Goal: Transaction & Acquisition: Purchase product/service

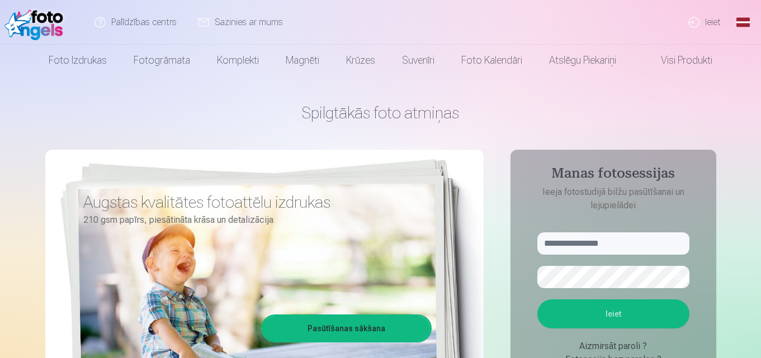
click at [714, 17] on link "Ieiet" at bounding box center [705, 22] width 54 height 45
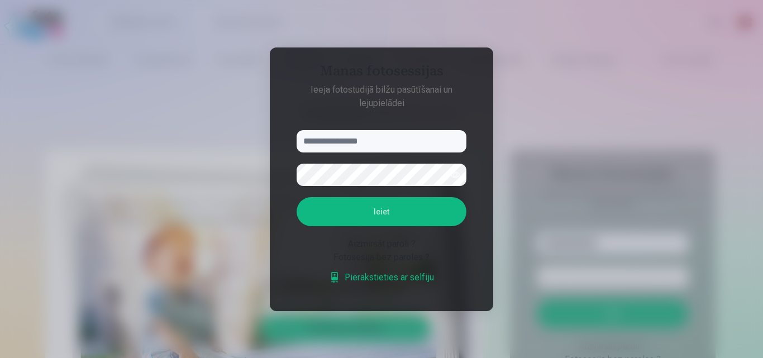
type input "*"
type input "**********"
click at [354, 207] on button "Ieiet" at bounding box center [382, 211] width 170 height 29
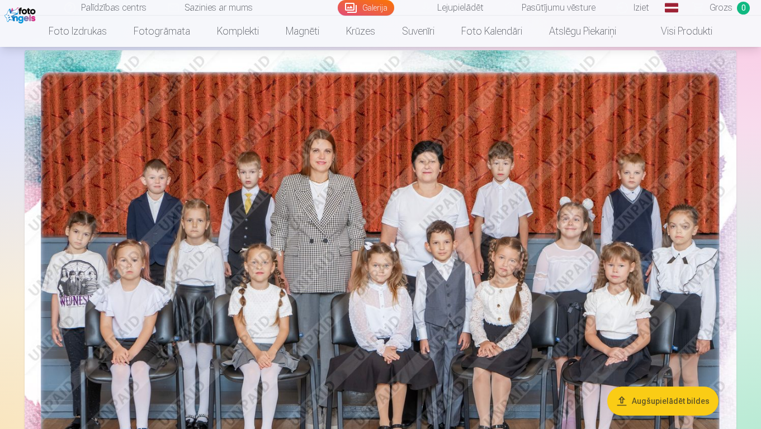
scroll to position [22, 0]
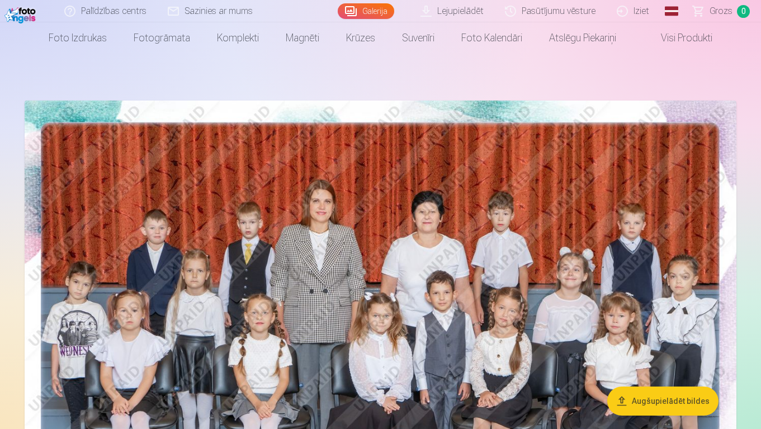
click at [363, 227] on img at bounding box center [380, 338] width 711 height 474
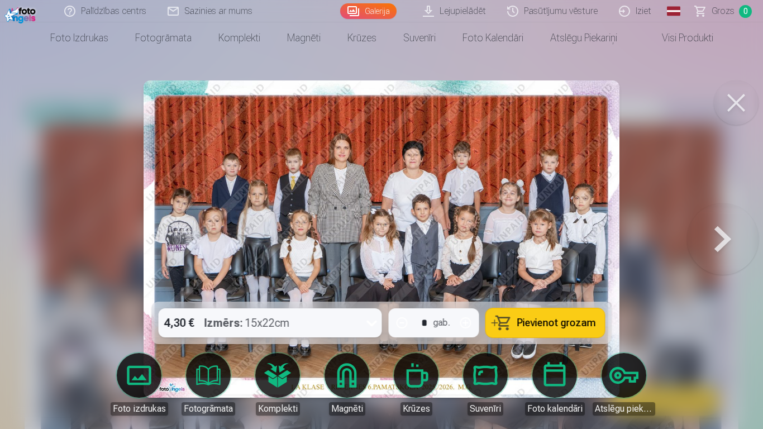
click at [740, 109] on button at bounding box center [736, 102] width 45 height 45
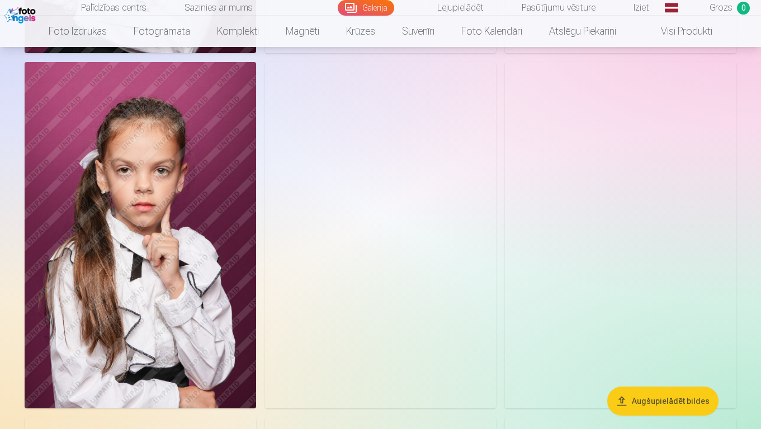
scroll to position [3759, 0]
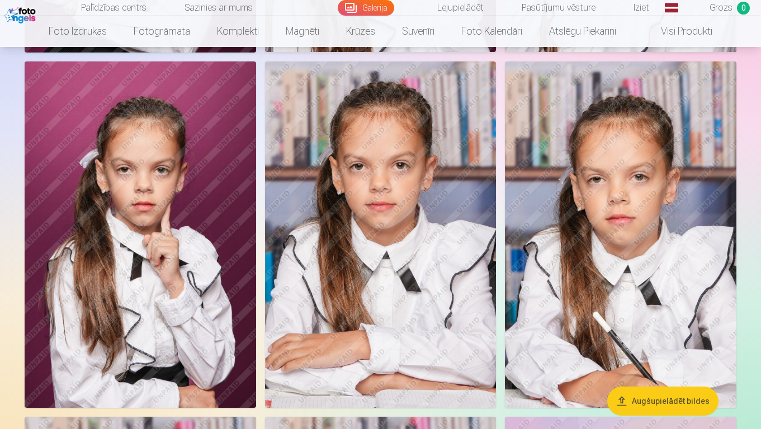
click at [484, 226] on img at bounding box center [380, 234] width 231 height 347
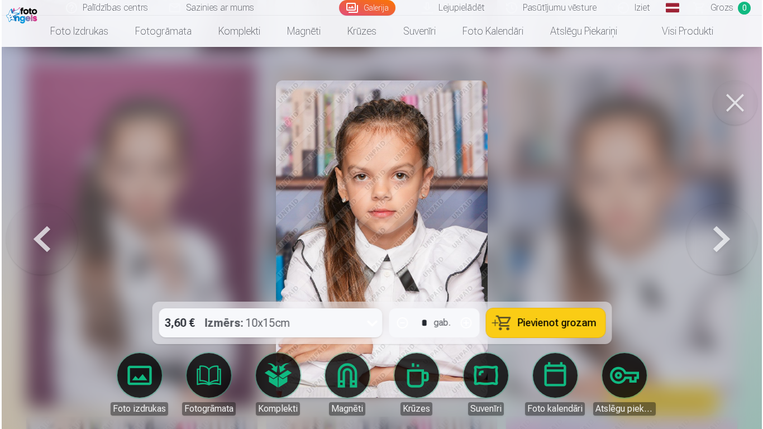
scroll to position [3771, 0]
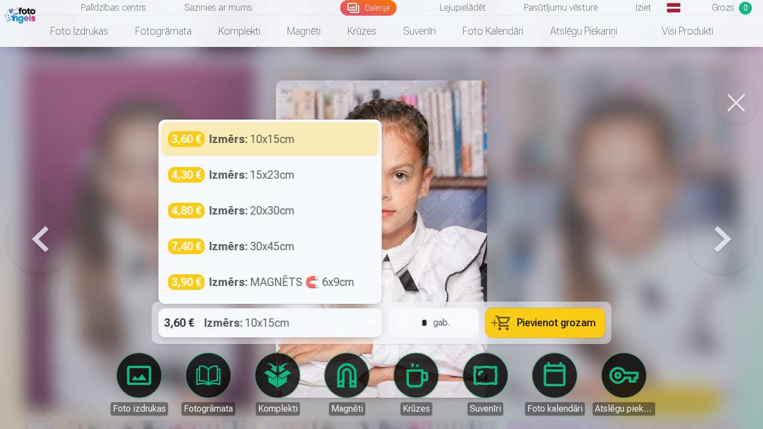
click at [374, 325] on icon at bounding box center [372, 323] width 18 height 18
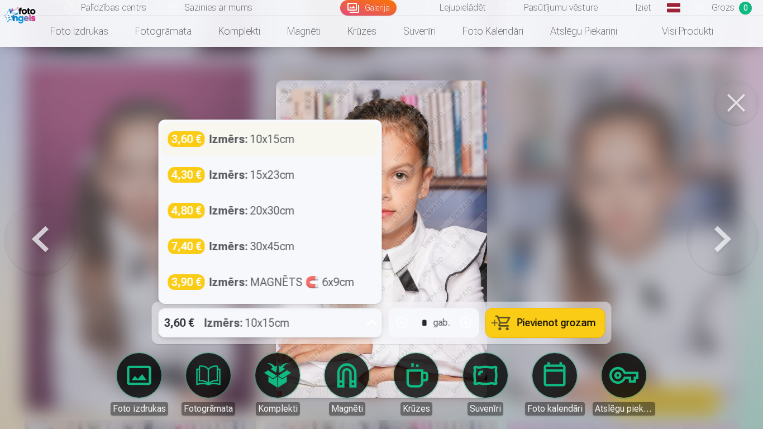
click at [271, 137] on div "Izmērs : 10x15cm" at bounding box center [252, 139] width 85 height 16
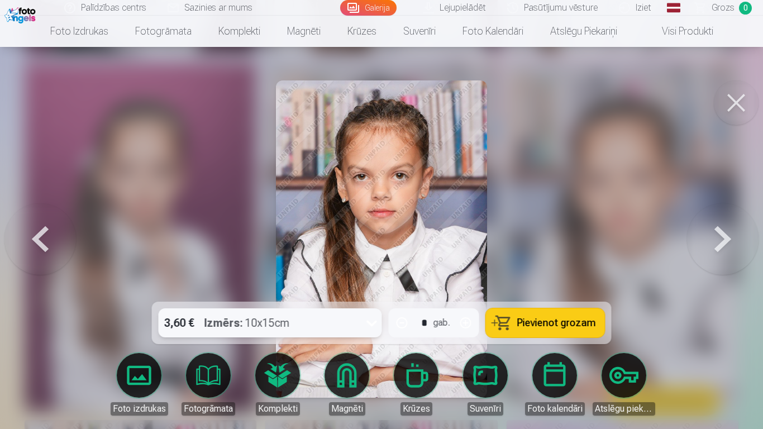
click at [525, 326] on span "Pievienot grozam" at bounding box center [556, 323] width 79 height 10
click at [726, 100] on button at bounding box center [736, 102] width 45 height 45
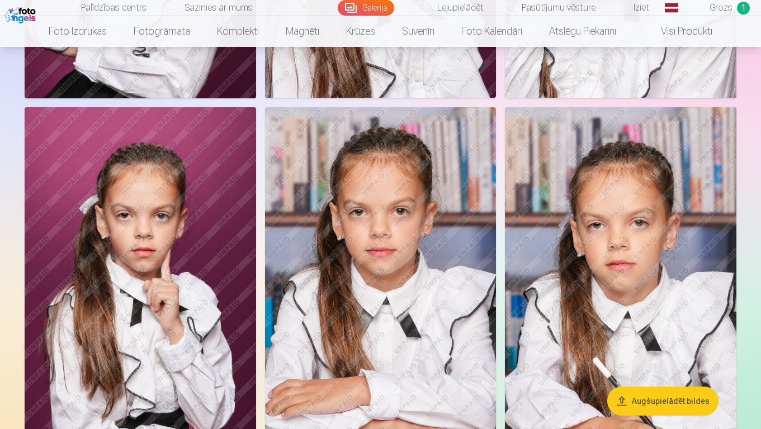
scroll to position [3714, 0]
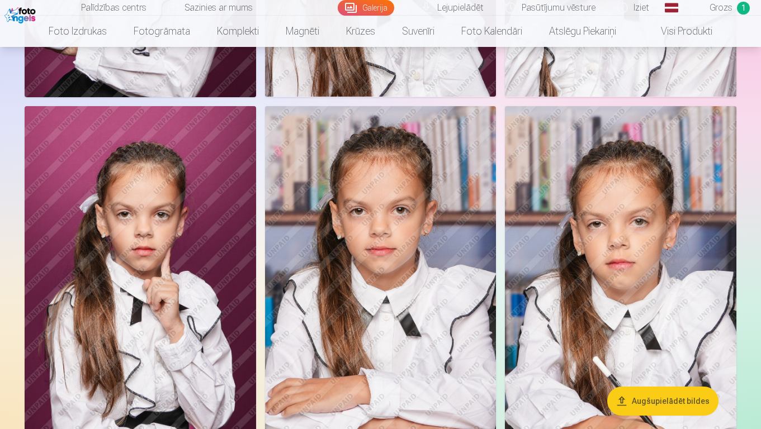
click at [717, 13] on span "Grozs" at bounding box center [720, 7] width 23 height 13
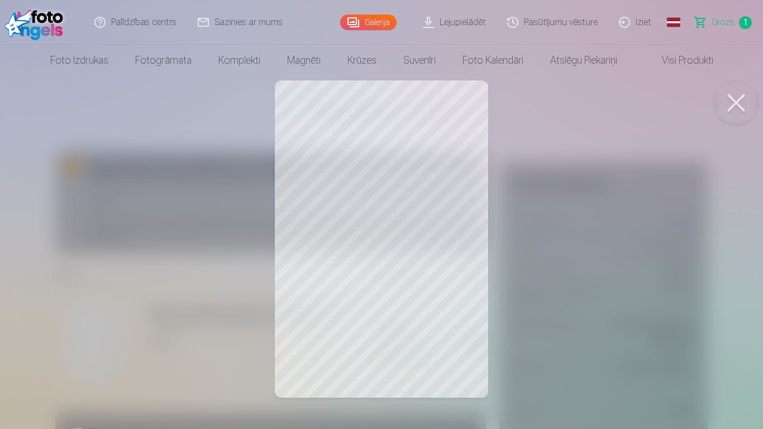
click at [742, 107] on button at bounding box center [736, 102] width 45 height 45
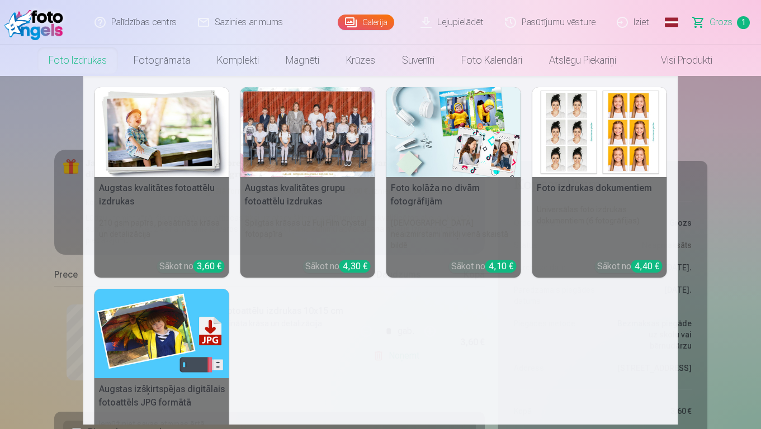
click at [59, 65] on link "Foto izdrukas" at bounding box center [77, 60] width 85 height 31
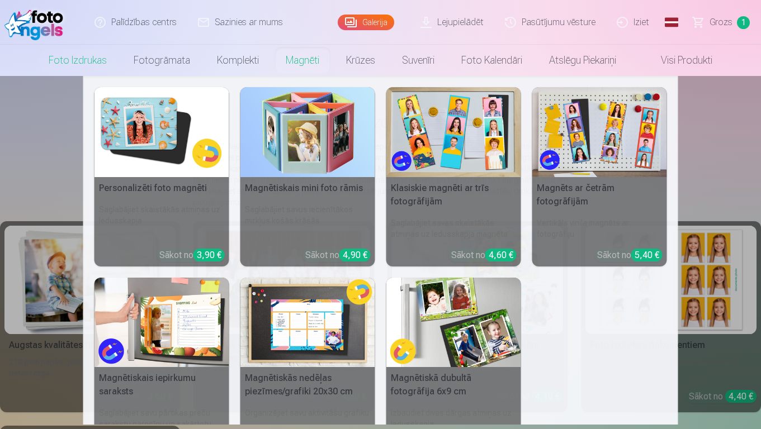
click at [298, 70] on link "Magnēti" at bounding box center [302, 60] width 60 height 31
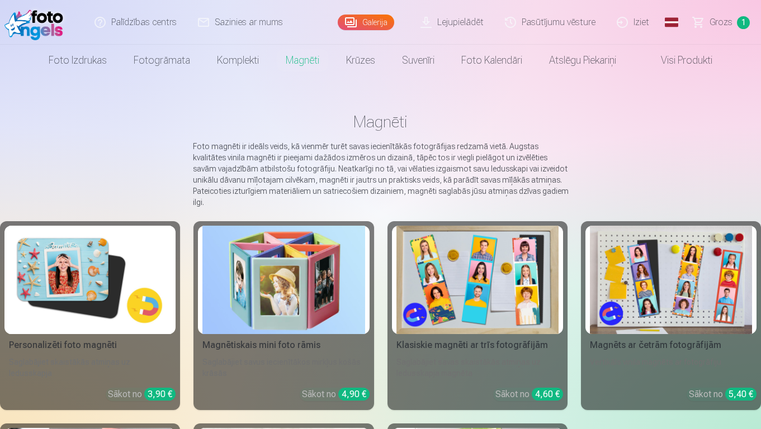
click at [625, 21] on link "Iziet" at bounding box center [633, 22] width 54 height 45
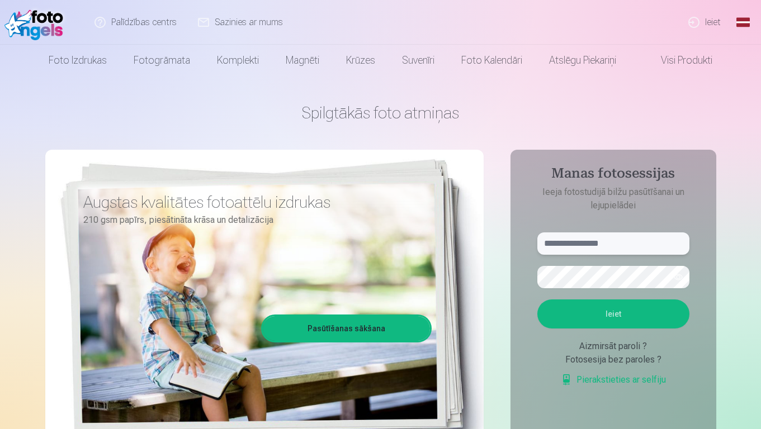
click at [568, 253] on input "text" at bounding box center [613, 243] width 152 height 22
click at [592, 240] on input "*" at bounding box center [613, 243] width 152 height 22
type input "**********"
click at [537, 300] on button "Ieiet" at bounding box center [613, 314] width 152 height 29
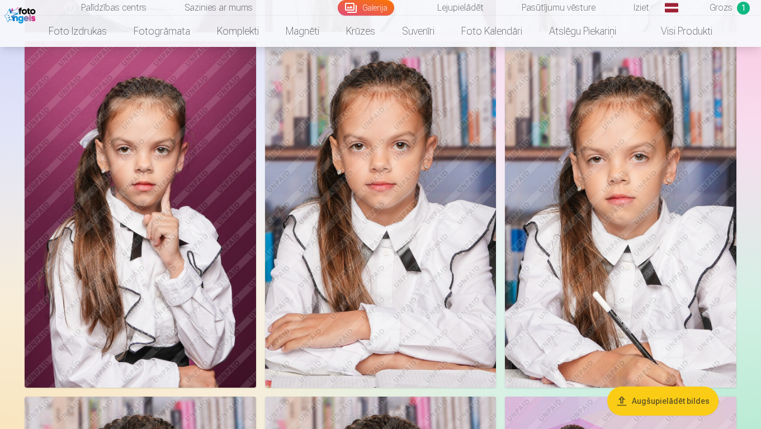
scroll to position [3778, 0]
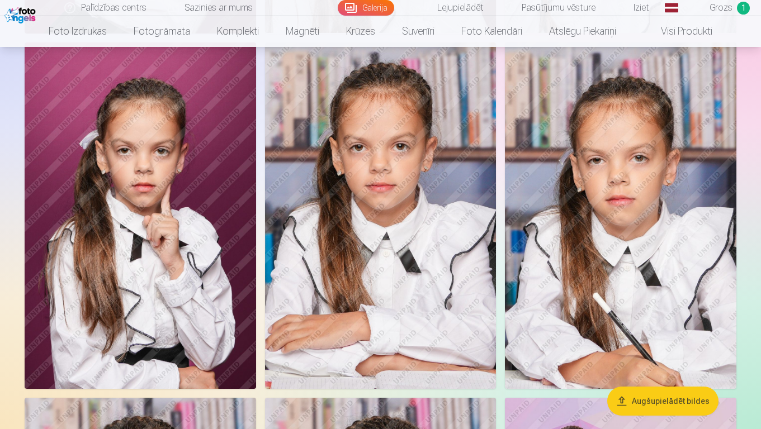
click at [440, 135] on img at bounding box center [380, 215] width 231 height 347
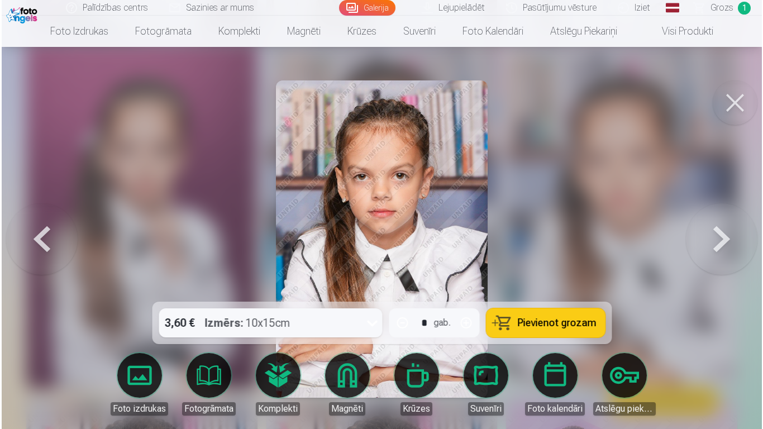
scroll to position [3790, 0]
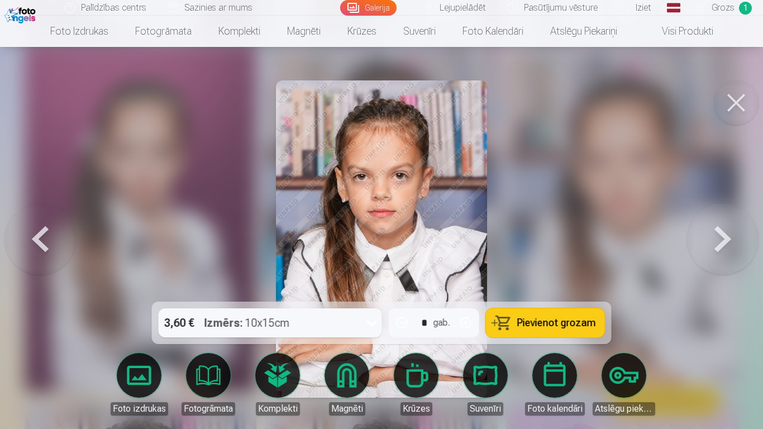
click at [372, 322] on icon at bounding box center [372, 323] width 18 height 18
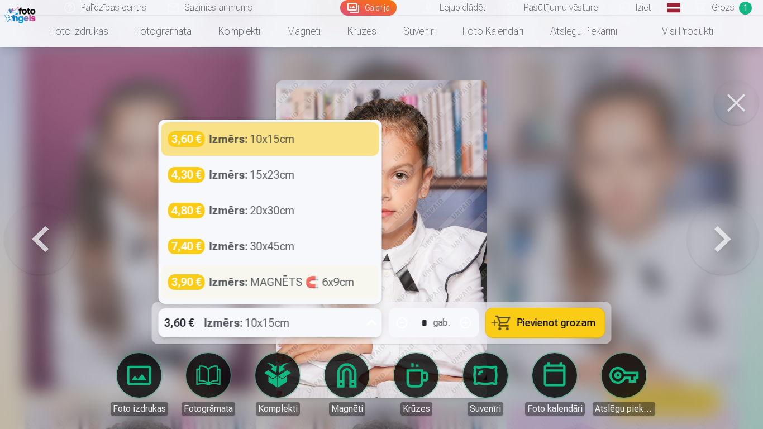
click at [277, 283] on div "Izmērs : MAGNĒTS 🧲 6x9cm" at bounding box center [282, 282] width 145 height 16
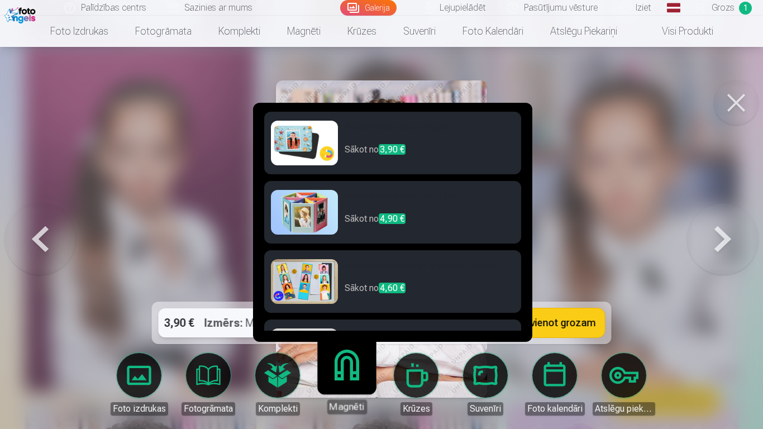
click at [329, 378] on link "Magnēti" at bounding box center [346, 379] width 69 height 69
click at [340, 393] on link "Magnēti" at bounding box center [346, 379] width 69 height 69
click at [343, 379] on link "Magnēti" at bounding box center [346, 379] width 69 height 69
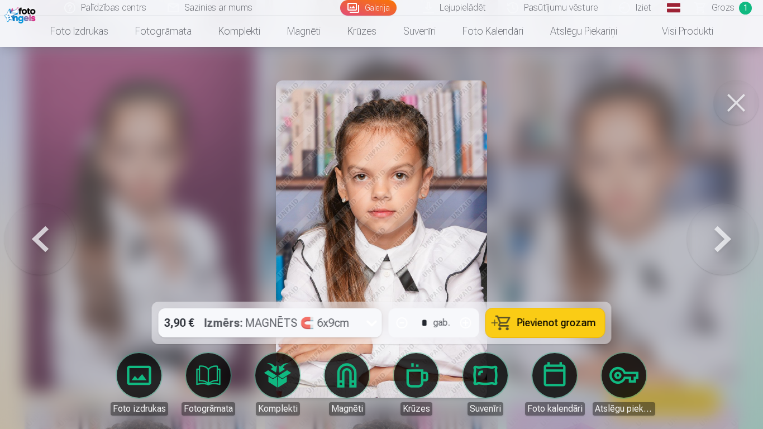
click at [311, 322] on div "Izmērs : MAGNĒTS 🧲 6x9cm" at bounding box center [277, 322] width 145 height 29
click at [299, 325] on div "Izmērs : MAGNĒTS 🧲 6x9cm" at bounding box center [277, 322] width 145 height 29
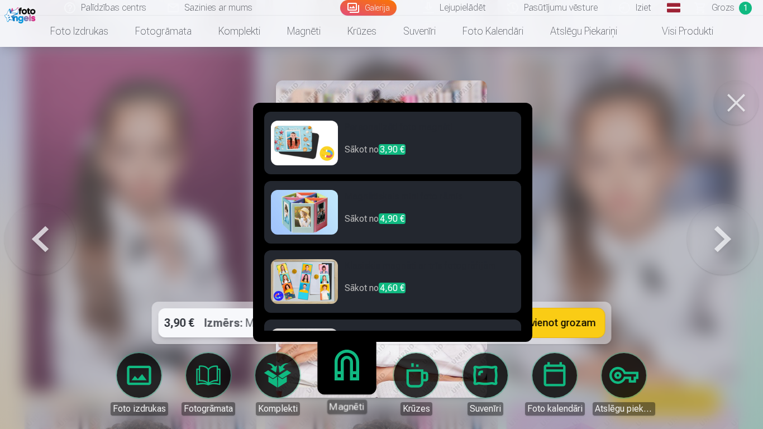
click at [354, 370] on link "Magnēti" at bounding box center [346, 379] width 69 height 69
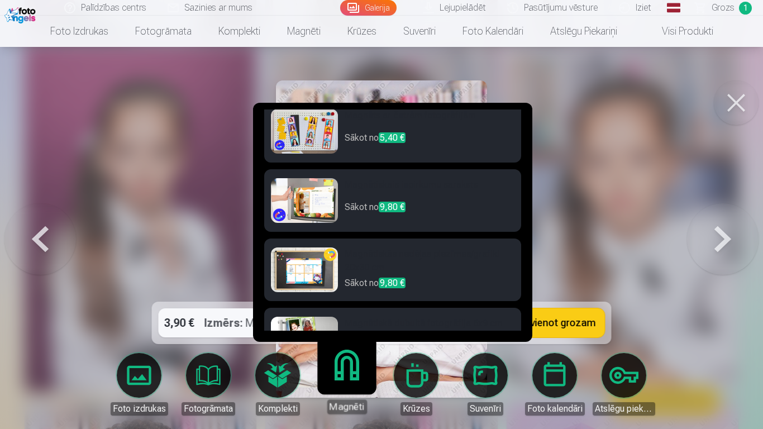
scroll to position [221, 0]
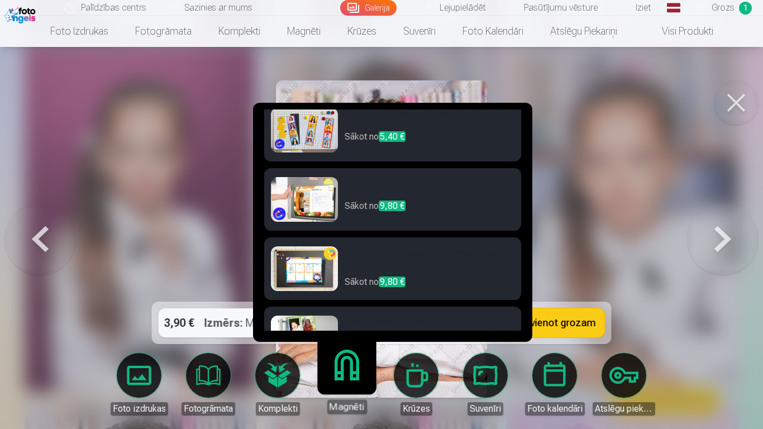
click at [353, 353] on link "Magnēti" at bounding box center [346, 379] width 69 height 69
click at [350, 345] on link "Magnēti" at bounding box center [346, 379] width 69 height 69
click at [346, 363] on link "Magnēti" at bounding box center [346, 379] width 69 height 69
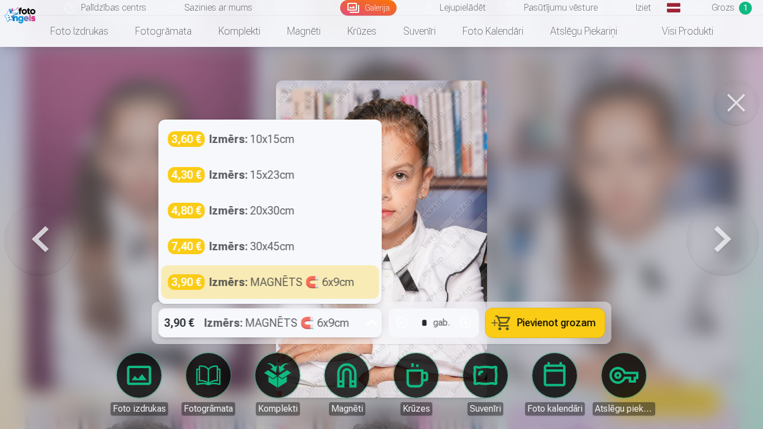
click at [235, 321] on strong "Izmērs :" at bounding box center [224, 323] width 39 height 16
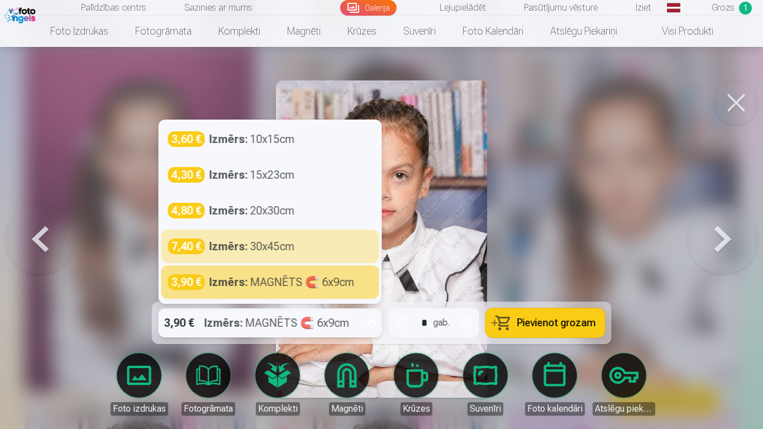
drag, startPoint x: 379, startPoint y: 241, endPoint x: 380, endPoint y: 268, distance: 27.4
click at [380, 268] on div "3,60 € Izmērs : 10x15cm 4,30 € Izmērs : 15x23cm 4,80 € Izmērs : 20x30cm 7,40 € …" at bounding box center [270, 211] width 222 height 183
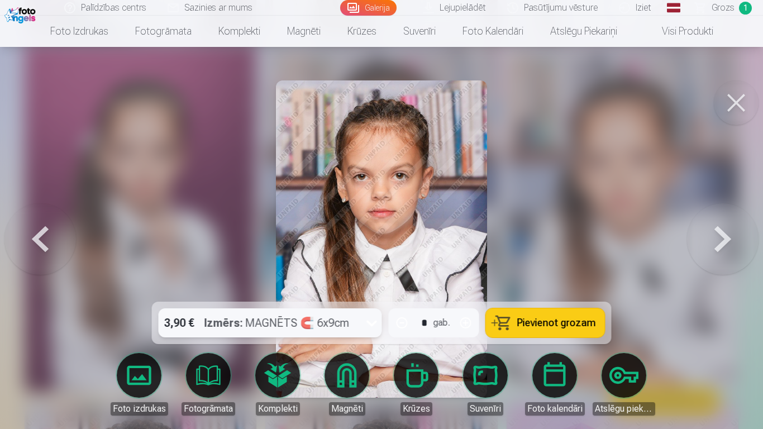
click at [305, 314] on div "Izmērs : MAGNĒTS 🧲 6x9cm" at bounding box center [277, 322] width 145 height 29
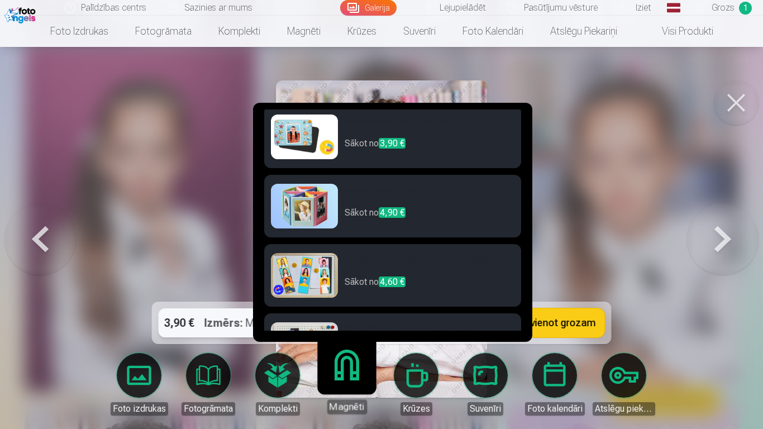
scroll to position [0, 0]
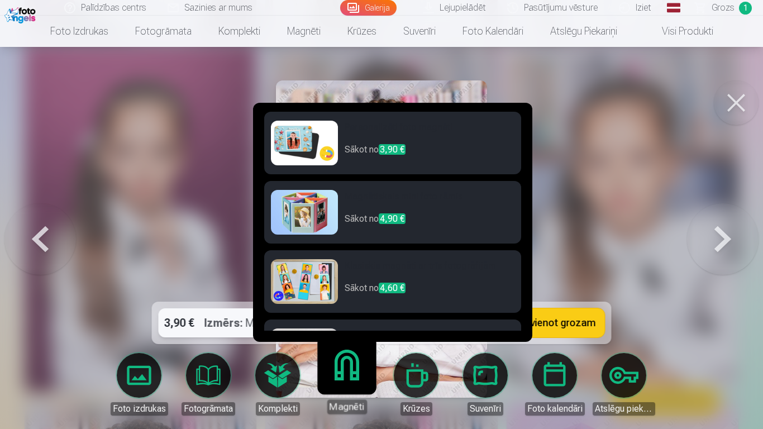
click at [343, 384] on link "Magnēti" at bounding box center [346, 379] width 69 height 69
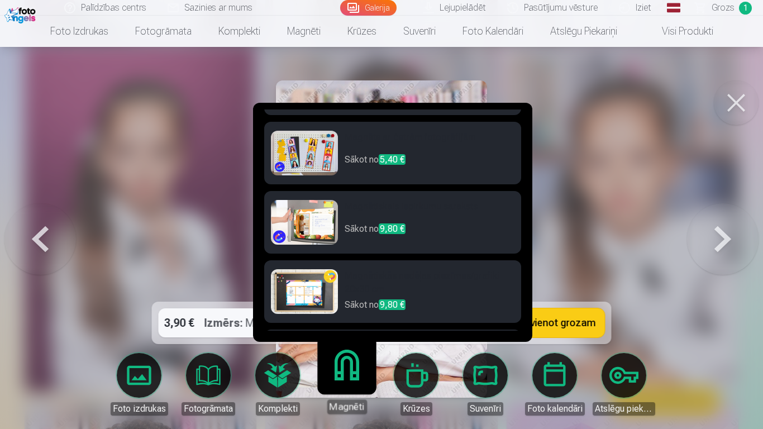
scroll to position [262, 0]
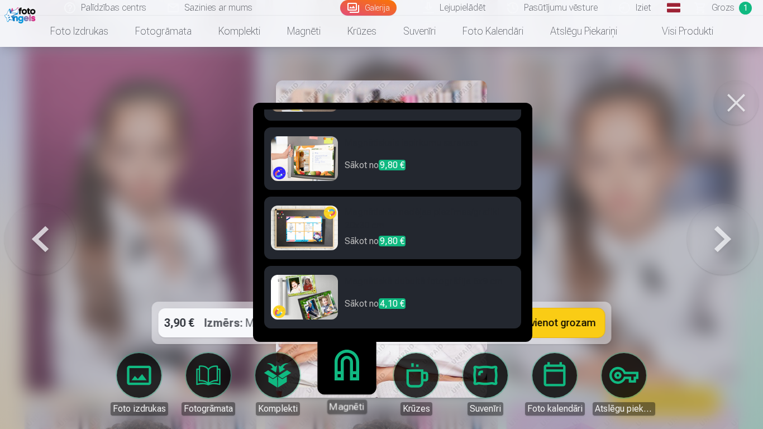
click at [349, 367] on link "Magnēti" at bounding box center [346, 379] width 69 height 69
click at [343, 359] on link "Magnēti" at bounding box center [346, 379] width 69 height 69
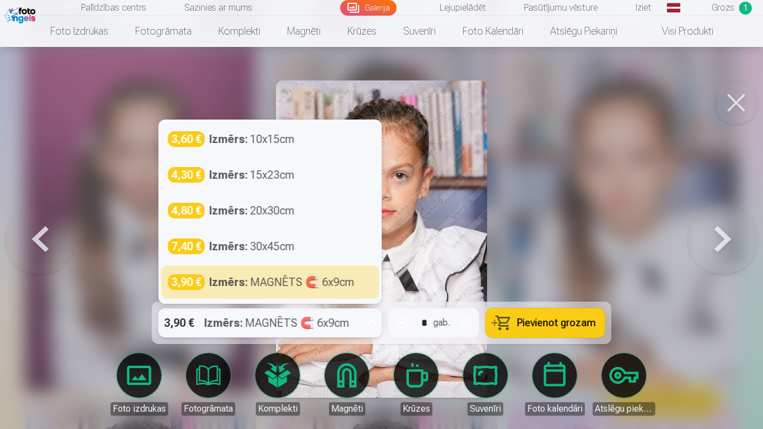
click at [229, 325] on strong "Izmērs :" at bounding box center [224, 323] width 39 height 16
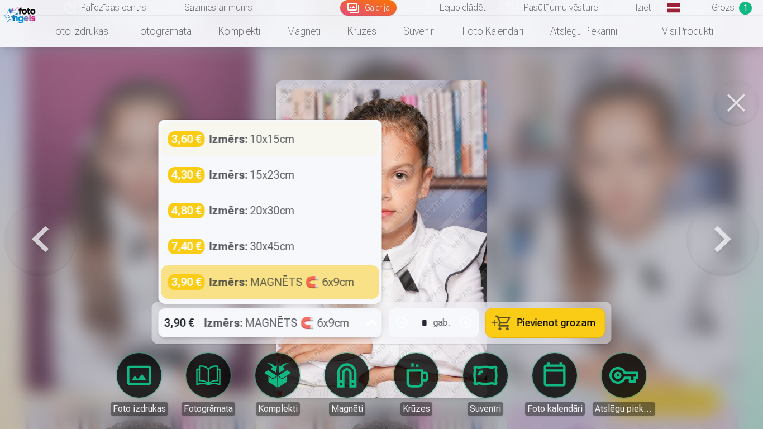
click at [299, 141] on div "3,60 € Izmērs : 10x15cm" at bounding box center [270, 139] width 205 height 16
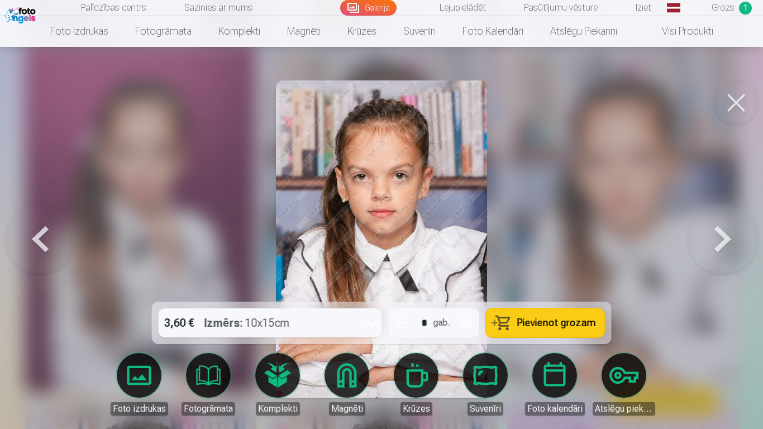
click at [547, 334] on button "Pievienot grozam" at bounding box center [545, 322] width 119 height 29
click at [725, 104] on button at bounding box center [736, 102] width 45 height 45
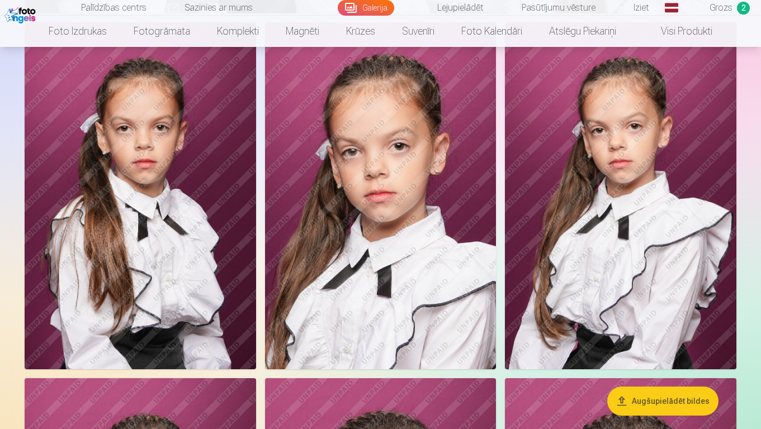
scroll to position [3085, 0]
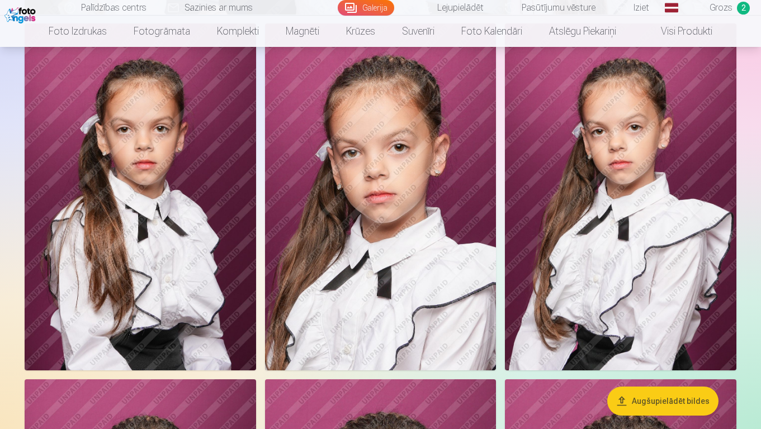
click at [669, 165] on img at bounding box center [620, 196] width 231 height 347
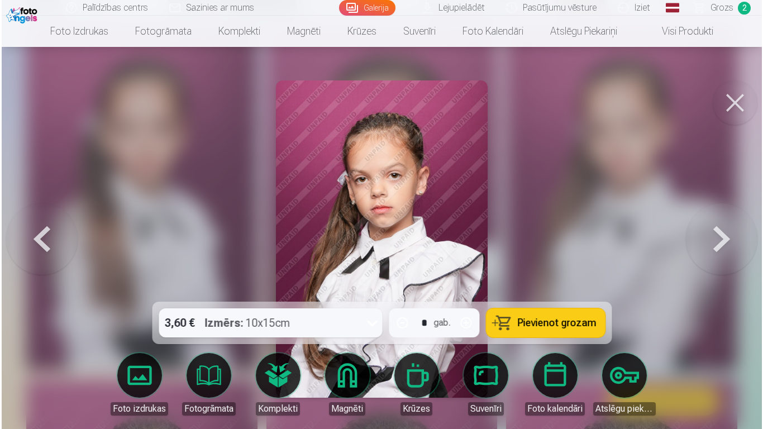
scroll to position [3095, 0]
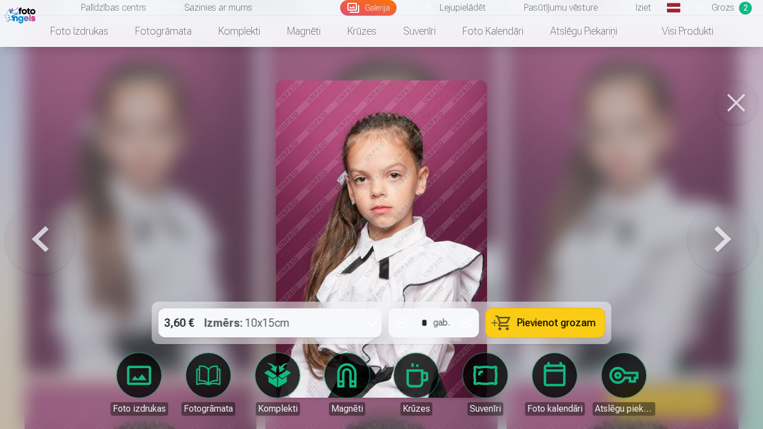
click at [733, 116] on button at bounding box center [736, 102] width 45 height 45
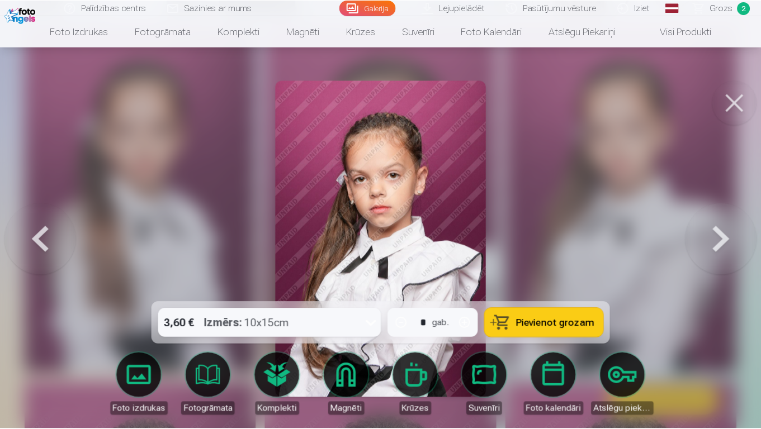
scroll to position [3085, 0]
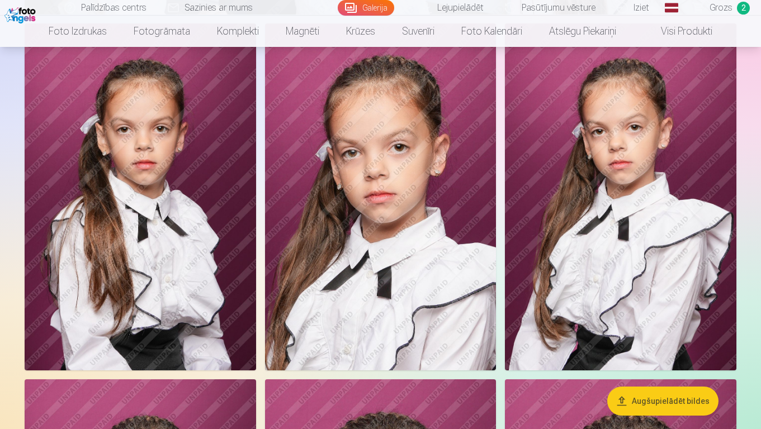
click at [206, 252] on img at bounding box center [140, 196] width 231 height 347
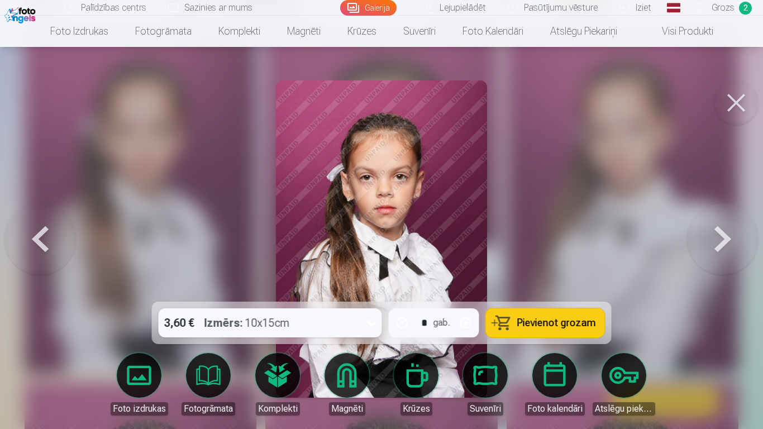
click at [206, 252] on div at bounding box center [381, 214] width 763 height 429
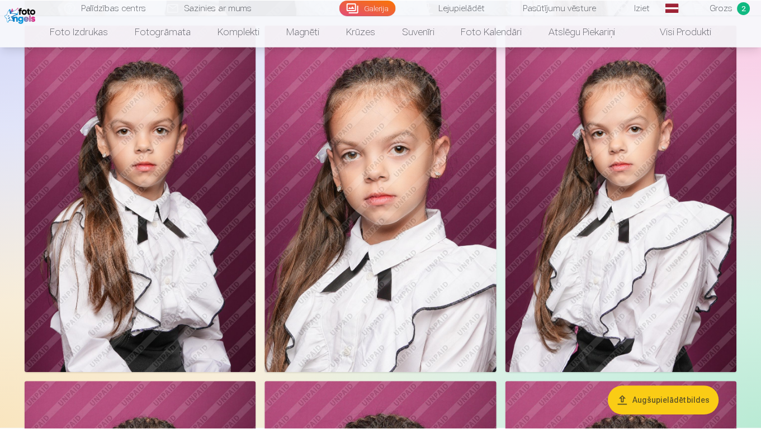
scroll to position [3085, 0]
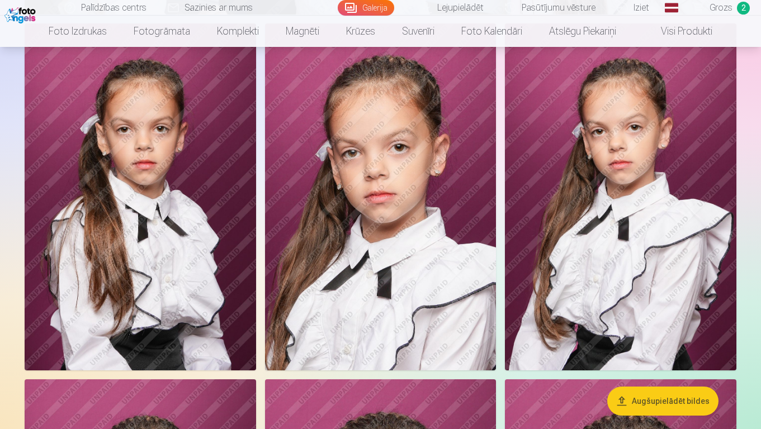
click at [186, 300] on img at bounding box center [140, 196] width 231 height 347
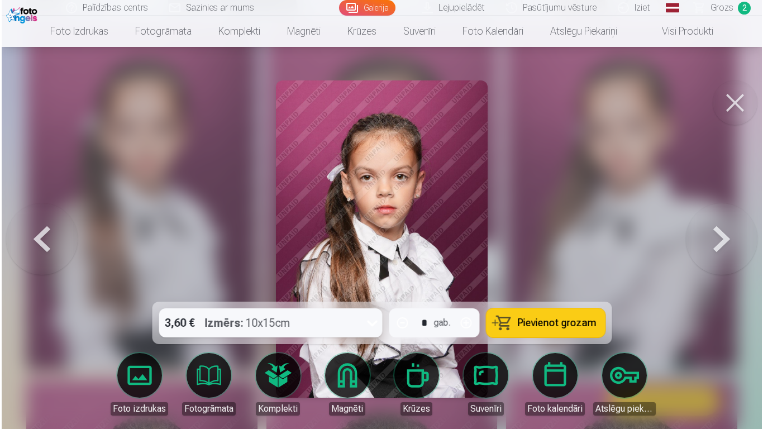
scroll to position [3095, 0]
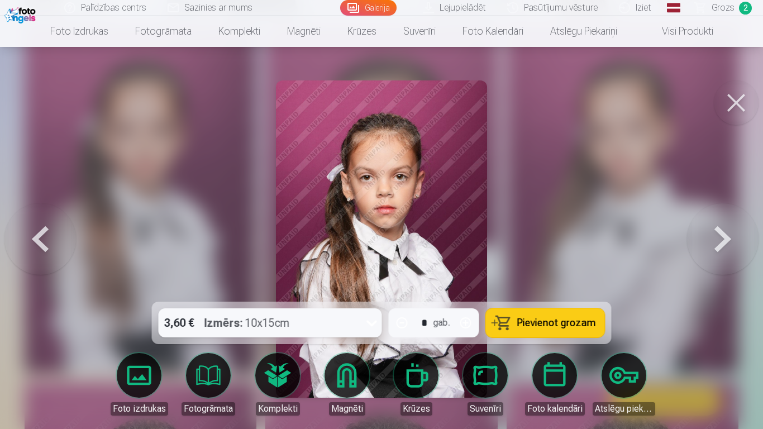
click at [549, 326] on span "Pievienot grozam" at bounding box center [556, 323] width 79 height 10
click at [745, 85] on button at bounding box center [736, 102] width 45 height 45
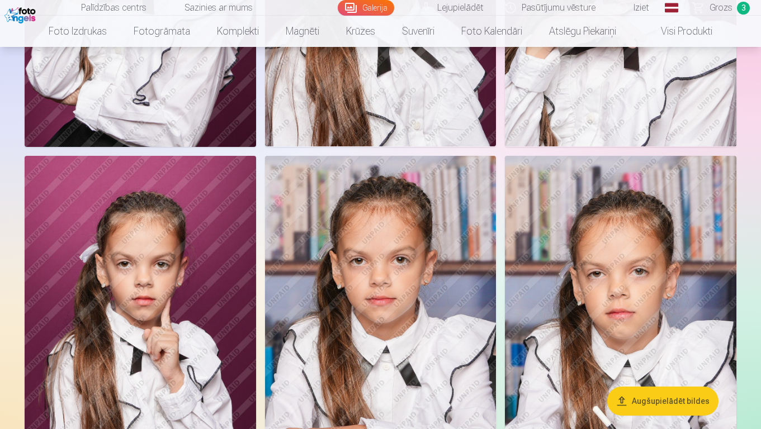
scroll to position [3666, 0]
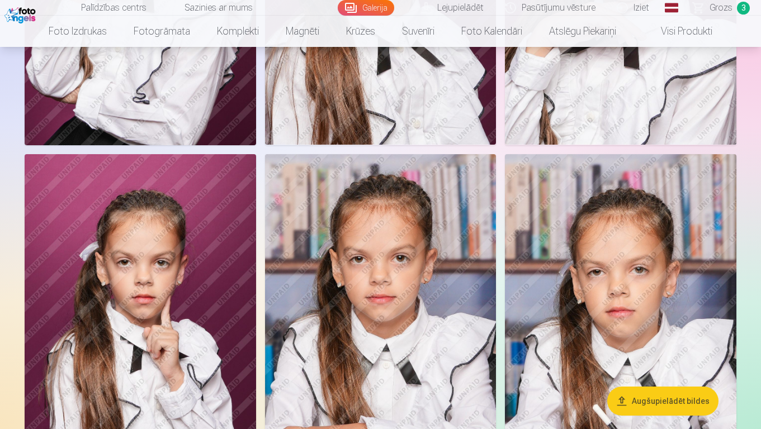
click at [387, 291] on img at bounding box center [380, 327] width 231 height 347
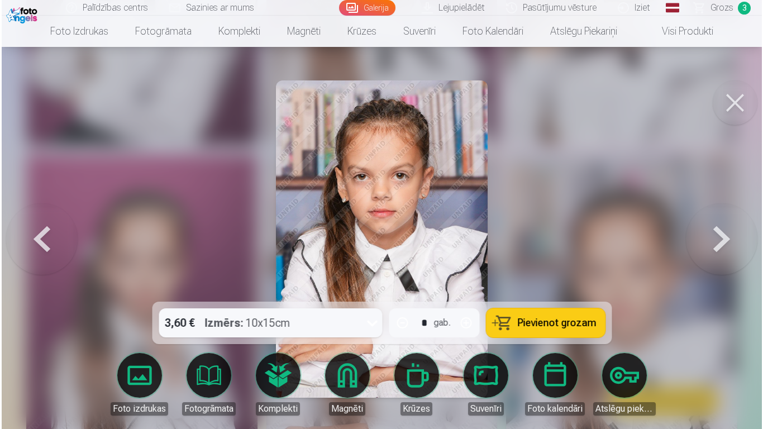
scroll to position [3679, 0]
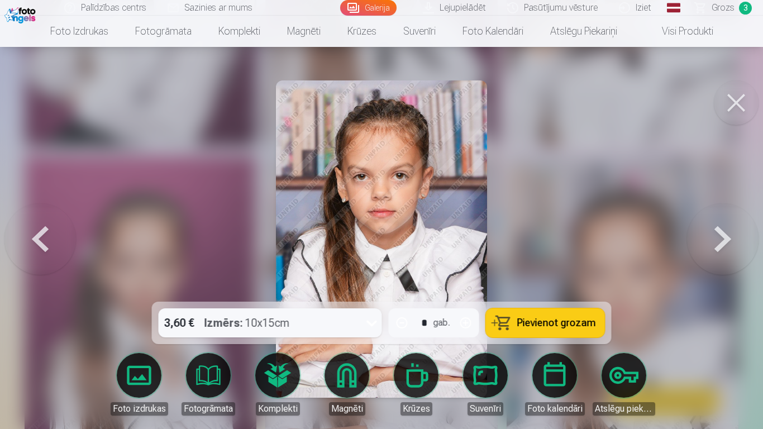
click at [542, 313] on button "Pievienot grozam" at bounding box center [545, 322] width 119 height 29
click at [726, 99] on button at bounding box center [736, 102] width 45 height 45
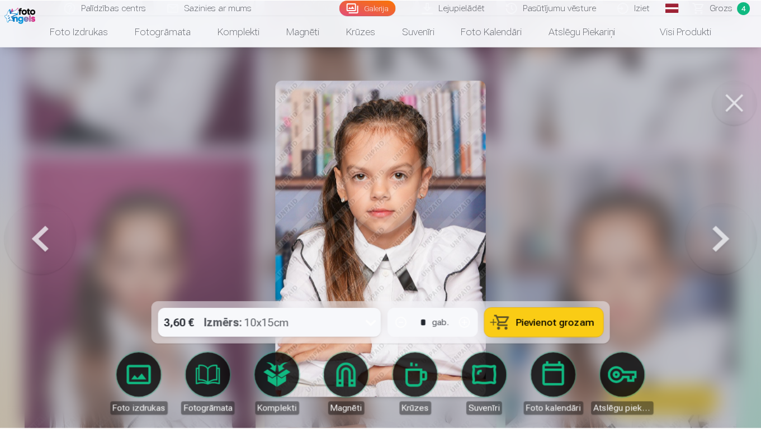
scroll to position [3666, 0]
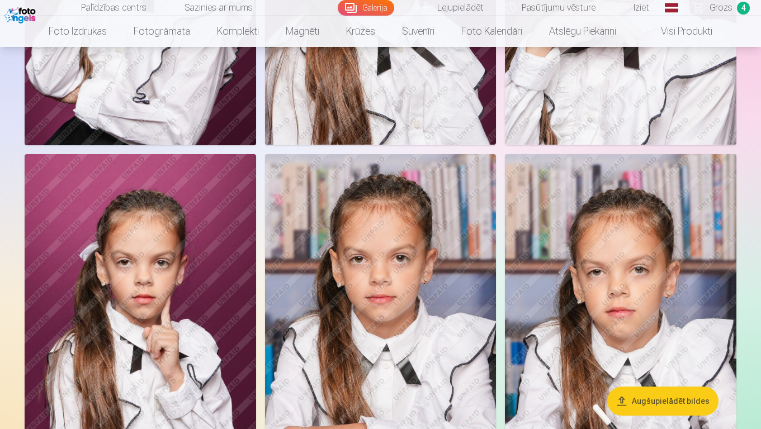
click at [441, 376] on img at bounding box center [380, 327] width 231 height 347
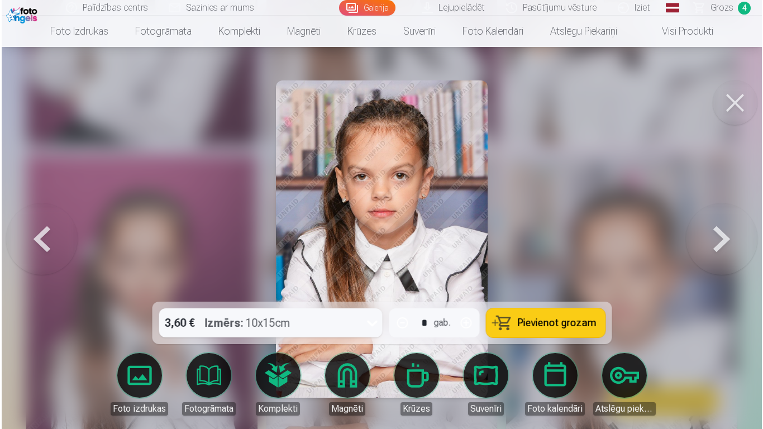
scroll to position [3679, 0]
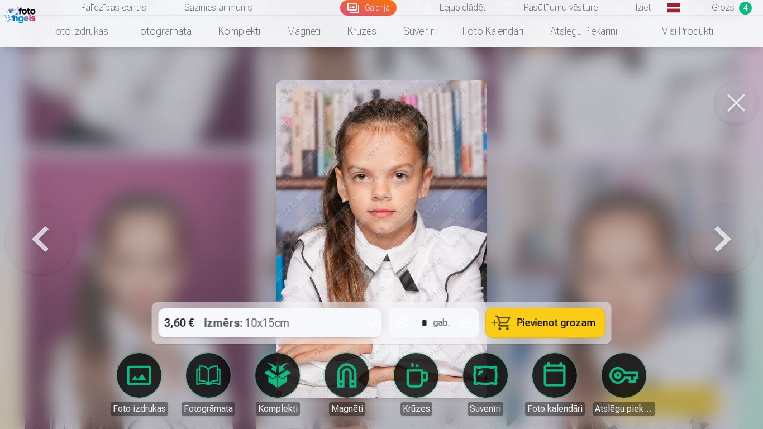
click at [621, 226] on div at bounding box center [381, 214] width 763 height 429
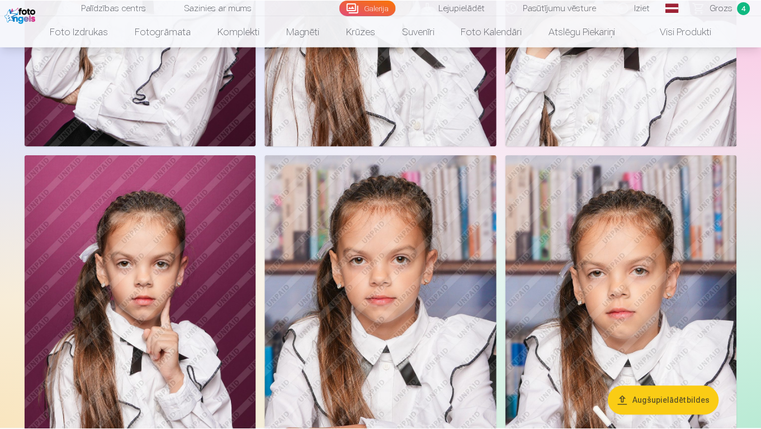
scroll to position [3666, 0]
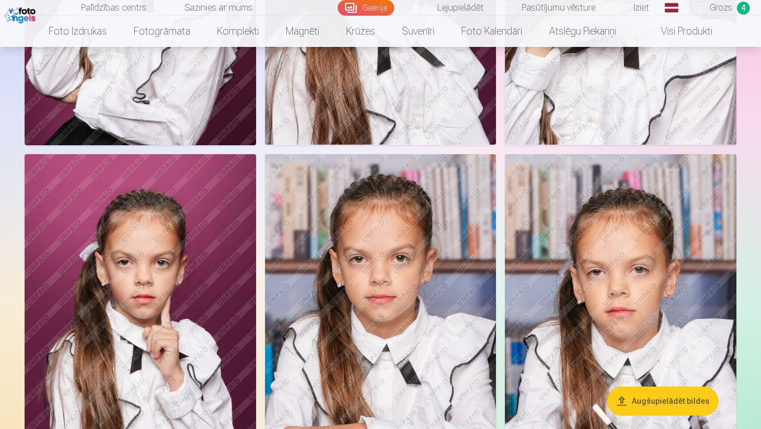
click at [437, 348] on img at bounding box center [380, 327] width 231 height 347
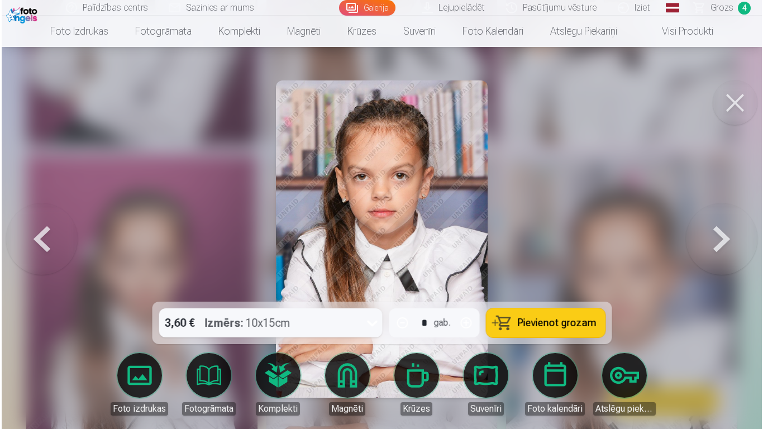
scroll to position [3679, 0]
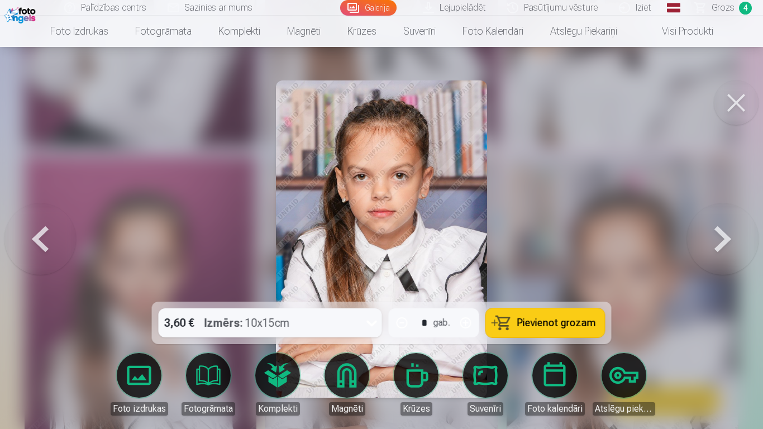
click at [533, 320] on span "Pievienot grozam" at bounding box center [556, 323] width 79 height 10
click at [737, 94] on button at bounding box center [736, 102] width 45 height 45
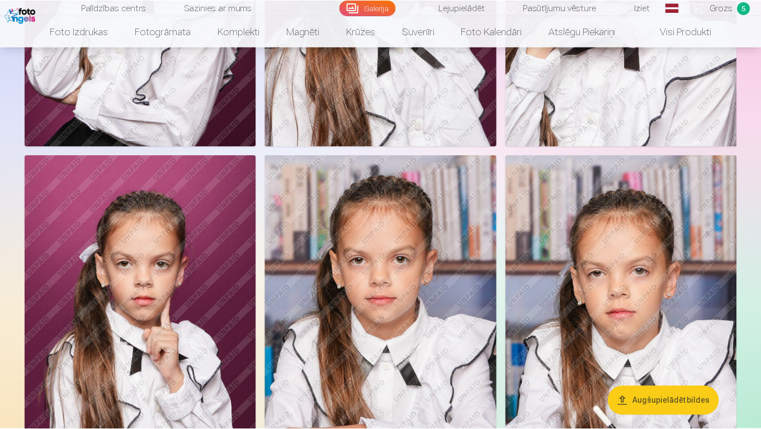
scroll to position [3666, 0]
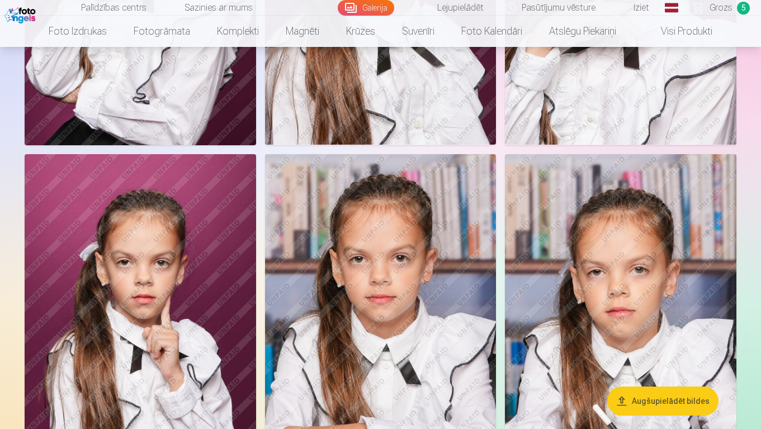
click at [633, 262] on img at bounding box center [620, 327] width 231 height 347
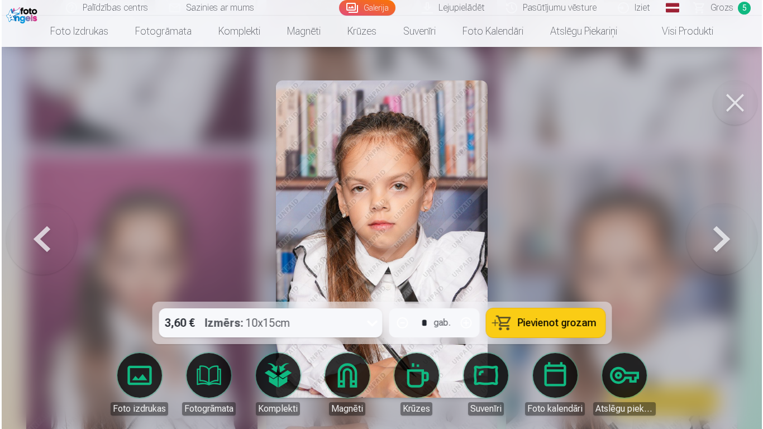
scroll to position [3679, 0]
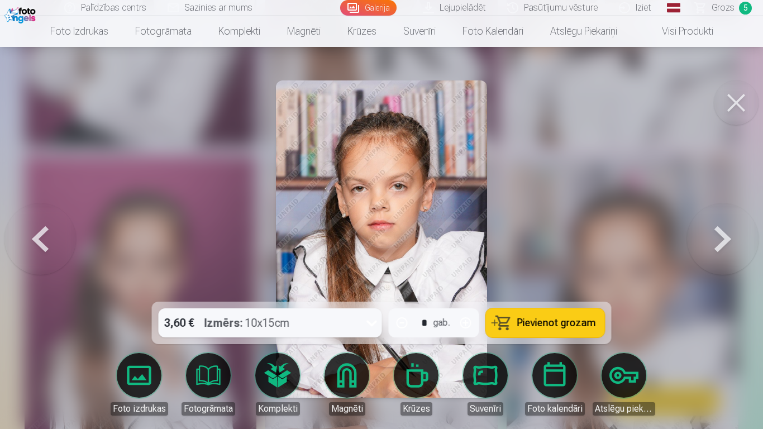
click at [740, 113] on button at bounding box center [736, 102] width 45 height 45
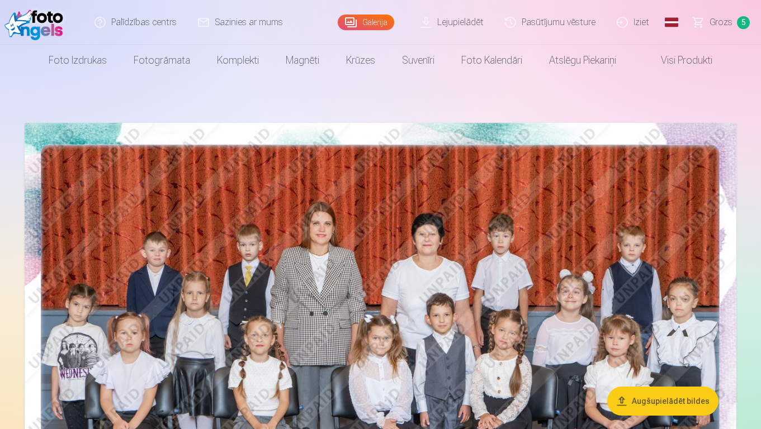
click at [568, 244] on img at bounding box center [380, 360] width 711 height 474
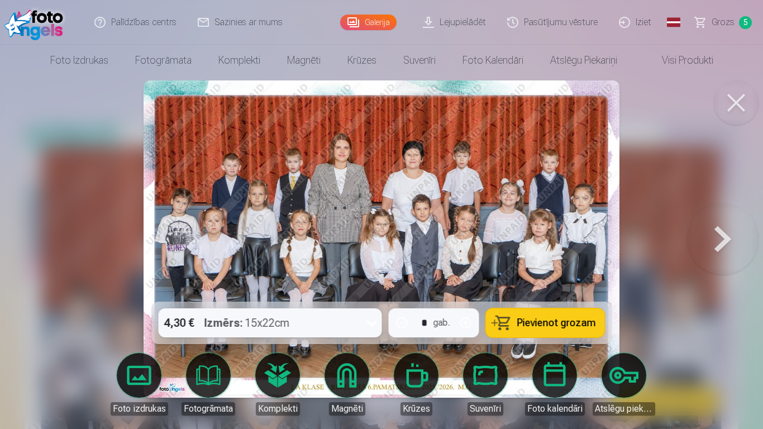
click at [355, 316] on div "4,30 € Izmērs : 15x22cm" at bounding box center [260, 322] width 202 height 29
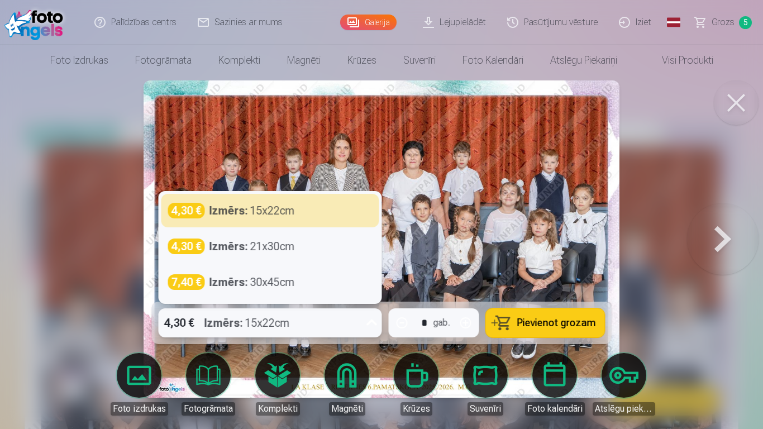
click at [355, 316] on div "4,30 € Izmērs : 15x22cm" at bounding box center [260, 322] width 202 height 29
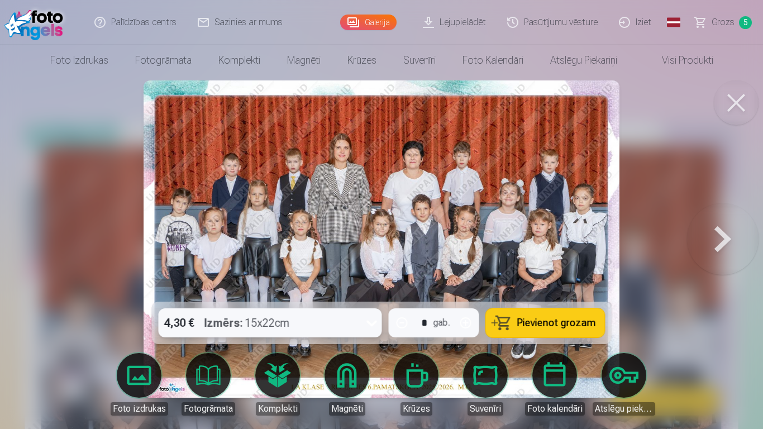
click at [525, 310] on button "Pievienot grozam" at bounding box center [545, 322] width 119 height 29
click at [723, 15] on link "Grozs 6" at bounding box center [724, 22] width 78 height 45
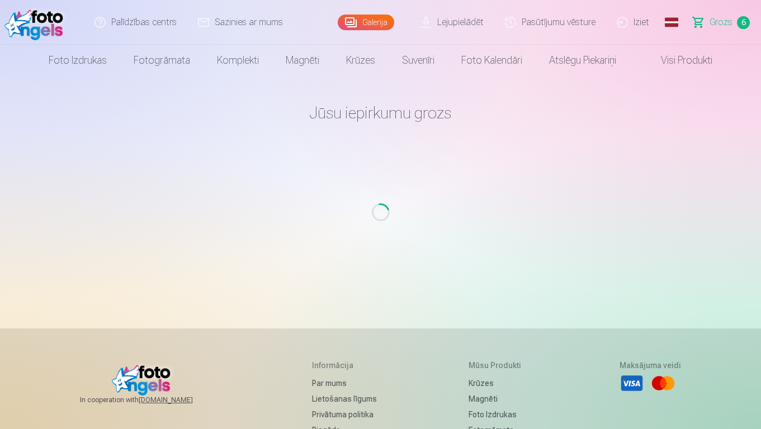
click at [723, 15] on link "Grozs 6" at bounding box center [721, 22] width 78 height 45
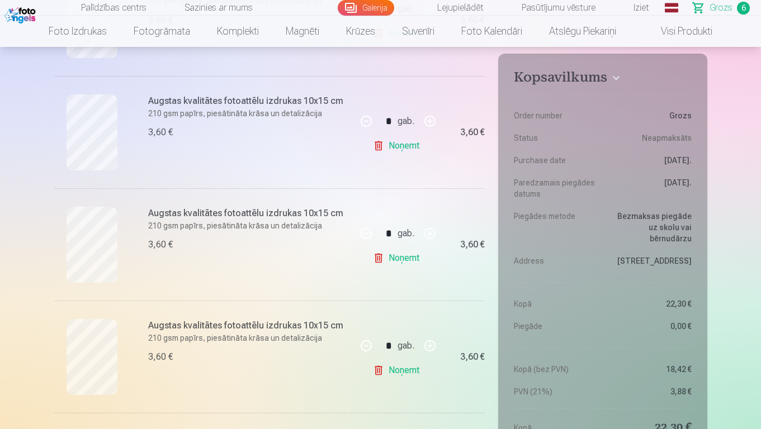
scroll to position [469, 0]
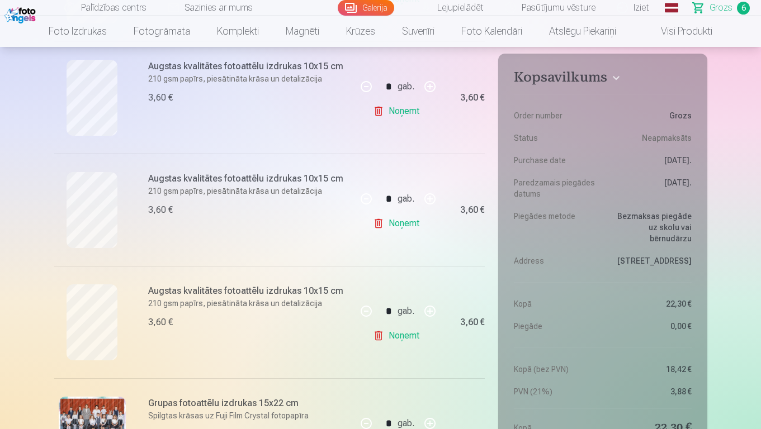
click at [396, 223] on link "Noņemt" at bounding box center [398, 223] width 51 height 22
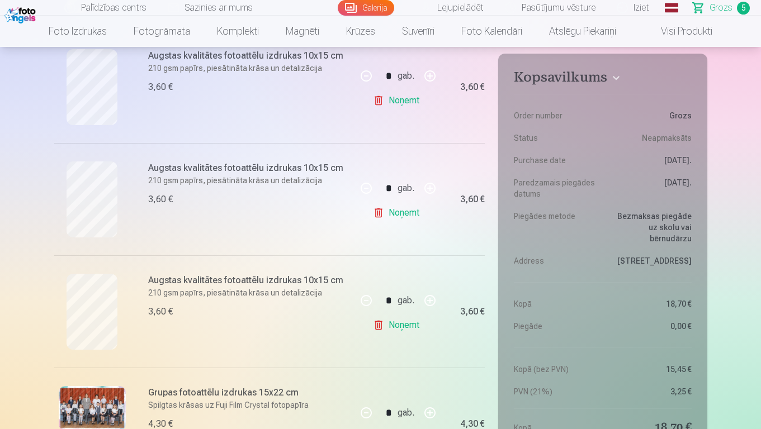
scroll to position [402, 0]
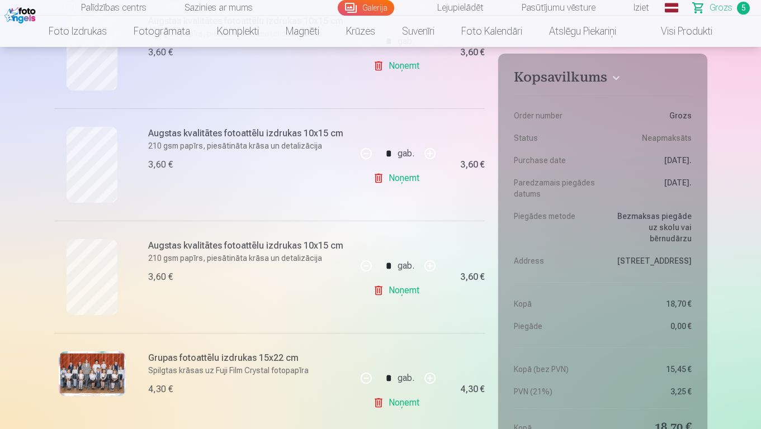
click at [378, 4] on link "Galerija" at bounding box center [366, 8] width 56 height 16
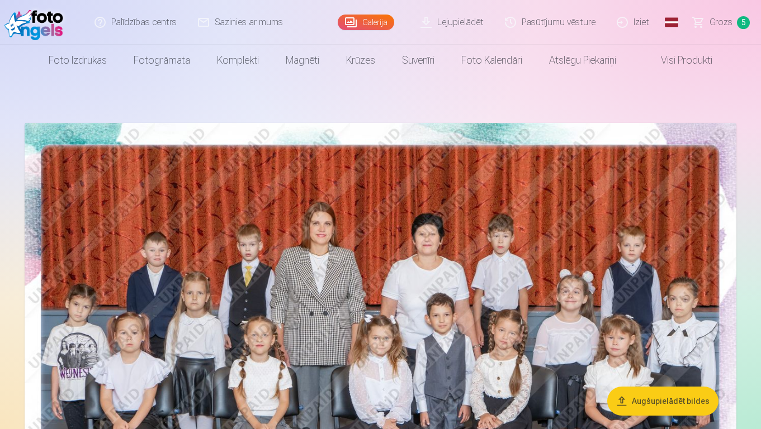
click at [399, 241] on img at bounding box center [380, 360] width 711 height 474
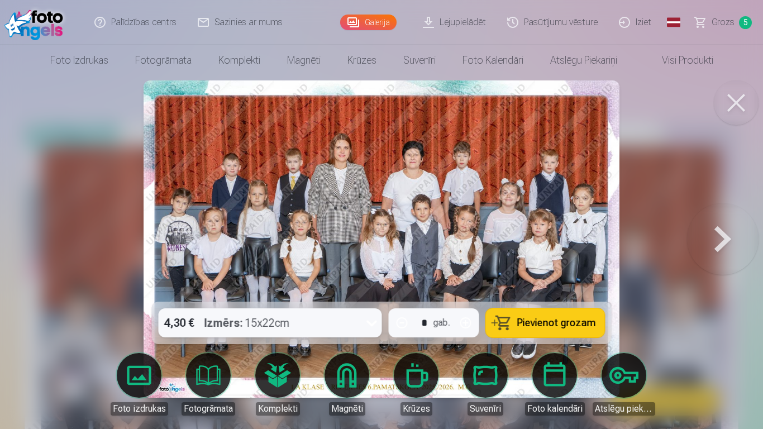
click at [334, 316] on div "4,30 € Izmērs : 15x22cm" at bounding box center [260, 322] width 202 height 29
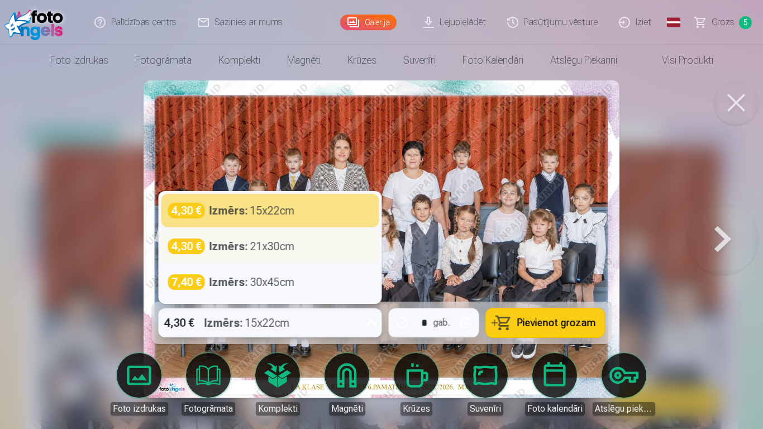
click at [285, 254] on div "4,30 € Izmērs : 21x30cm" at bounding box center [270, 247] width 218 height 34
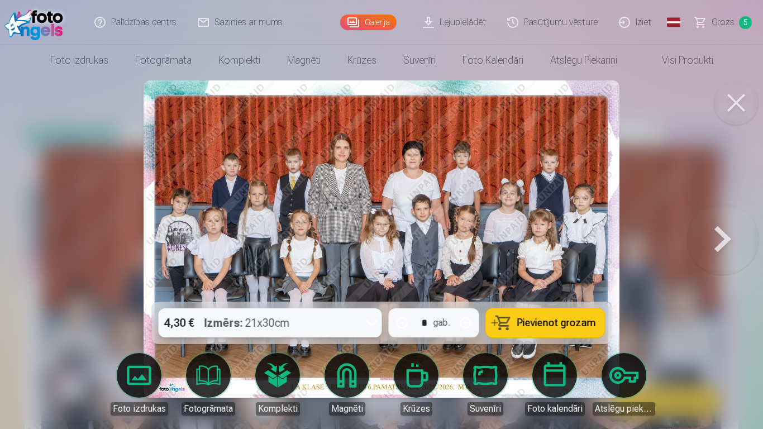
click at [543, 314] on button "Pievienot grozam" at bounding box center [545, 322] width 119 height 29
click at [722, 11] on link "Grozs 6" at bounding box center [724, 22] width 78 height 45
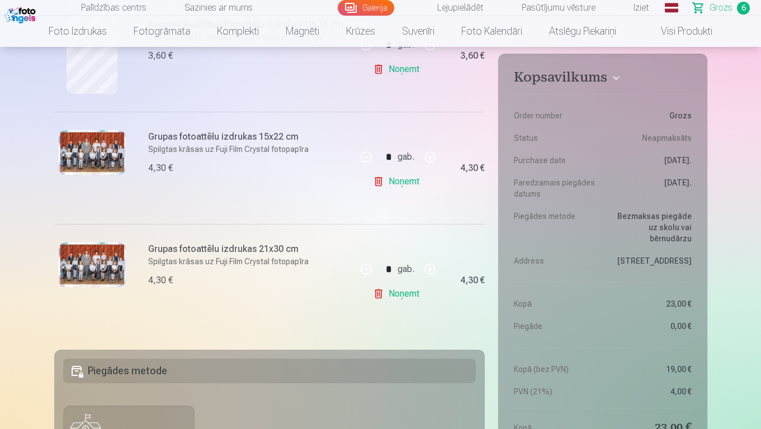
scroll to position [626, 0]
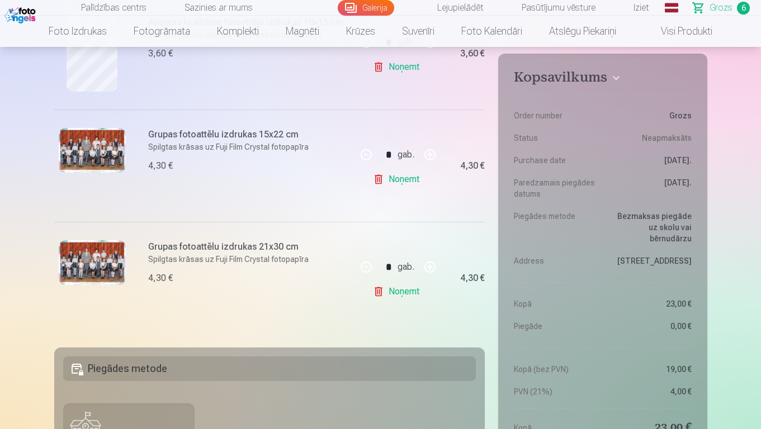
click at [396, 184] on link "Noņemt" at bounding box center [398, 179] width 51 height 22
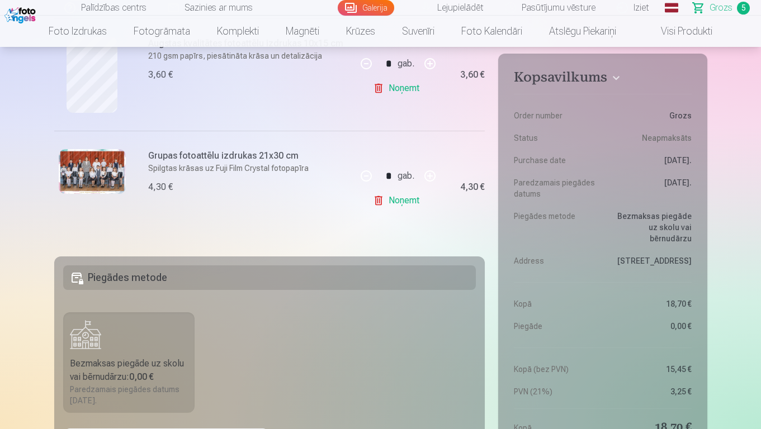
scroll to position [693, 0]
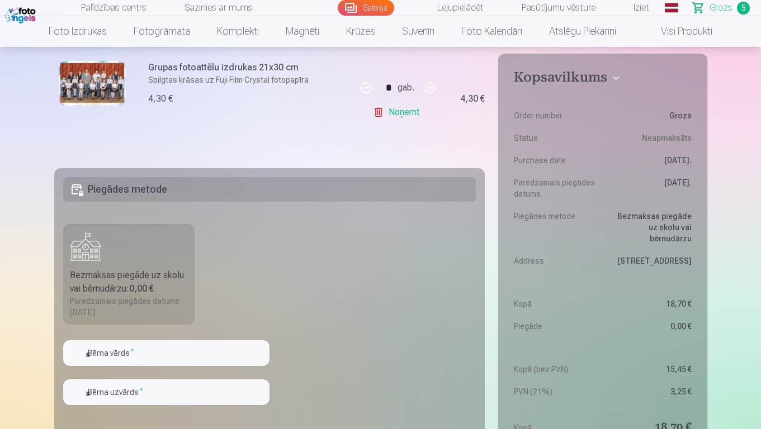
click at [182, 332] on fieldset "Piegādes metode Bezmaksas piegāde uz skolu vai bērnudārzu : 0,00 € Paredzamais …" at bounding box center [269, 301] width 431 height 266
click at [183, 350] on input "text" at bounding box center [166, 353] width 206 height 26
type input "****"
click at [240, 383] on input "text" at bounding box center [166, 392] width 206 height 26
type input "*********"
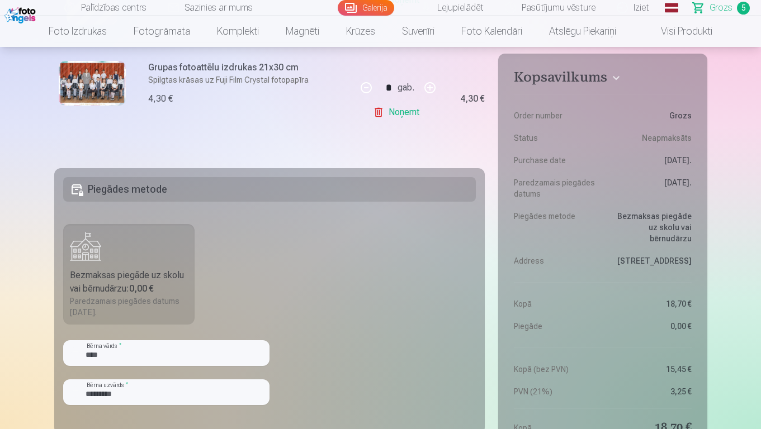
click at [300, 266] on fieldset "Piegādes metode Bezmaksas piegāde uz skolu vai bērnudārzu : 0,00 € Paredzamais …" at bounding box center [269, 301] width 431 height 266
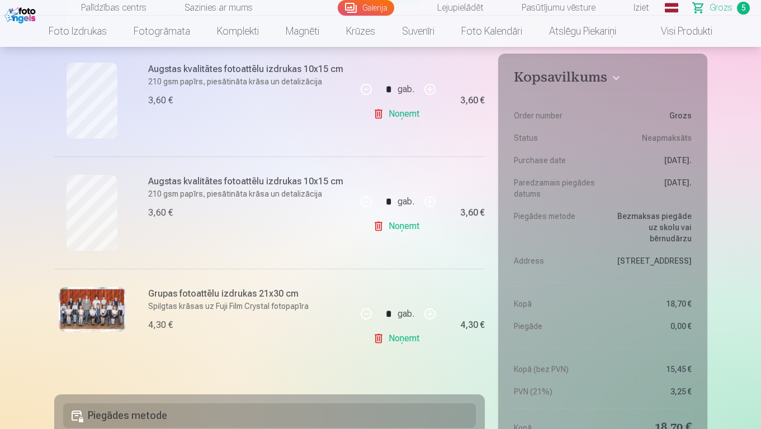
scroll to position [469, 0]
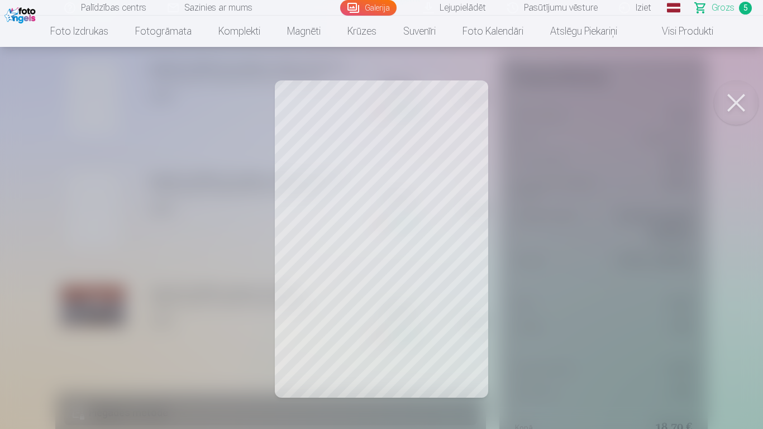
click at [724, 101] on button at bounding box center [736, 102] width 45 height 45
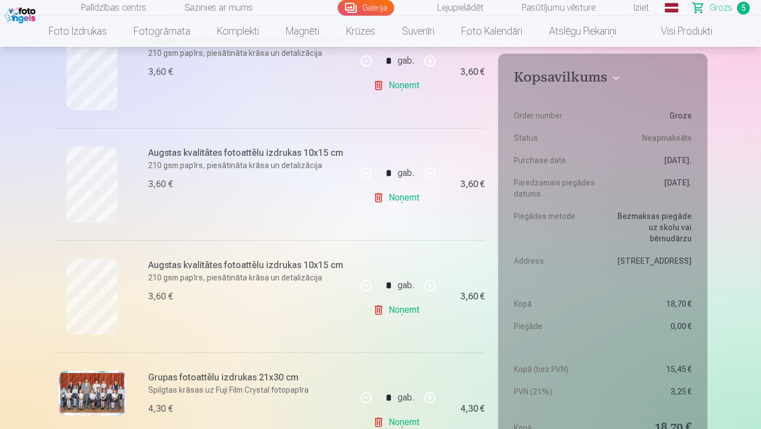
scroll to position [201, 0]
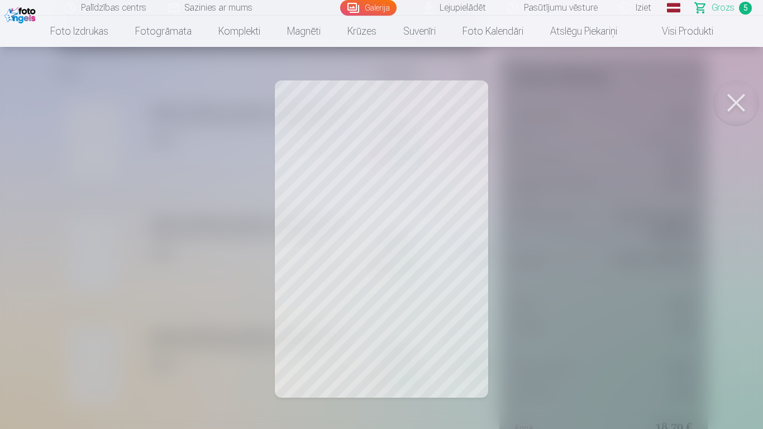
click at [734, 95] on button at bounding box center [736, 102] width 45 height 45
click at [734, 115] on button at bounding box center [736, 102] width 45 height 45
click at [738, 106] on button at bounding box center [736, 102] width 45 height 45
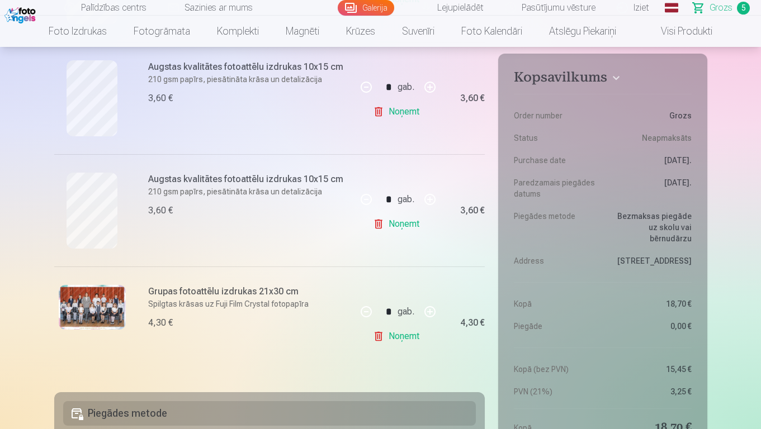
scroll to position [469, 0]
click at [85, 317] on img at bounding box center [92, 306] width 67 height 45
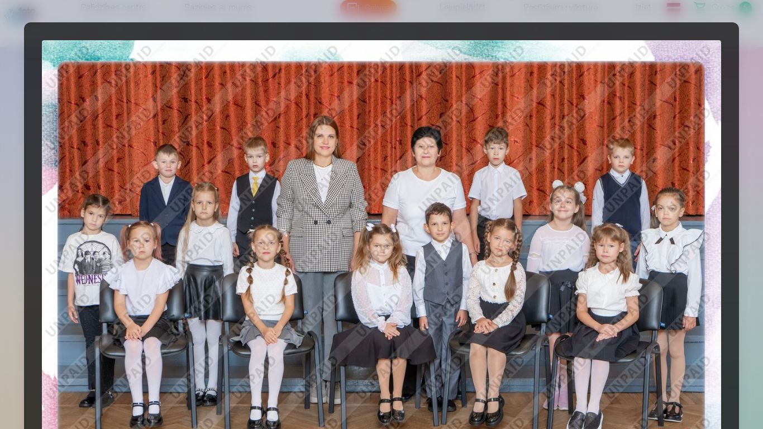
click at [682, 99] on img at bounding box center [382, 266] width 680 height 453
click at [695, 7] on div at bounding box center [381, 214] width 763 height 429
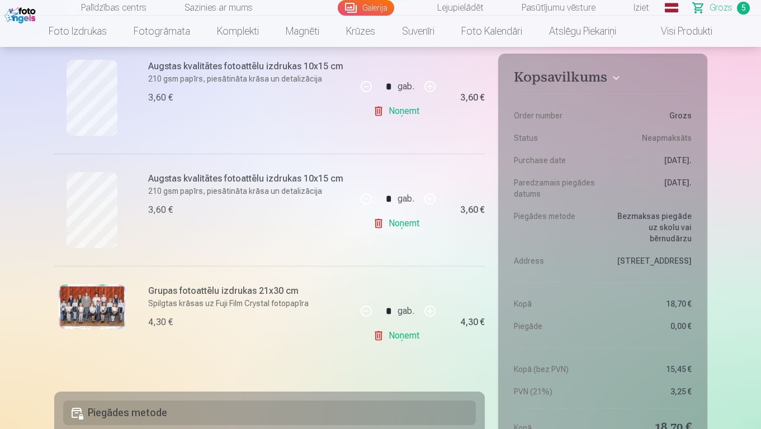
click at [384, 11] on link "Galerija" at bounding box center [366, 8] width 56 height 16
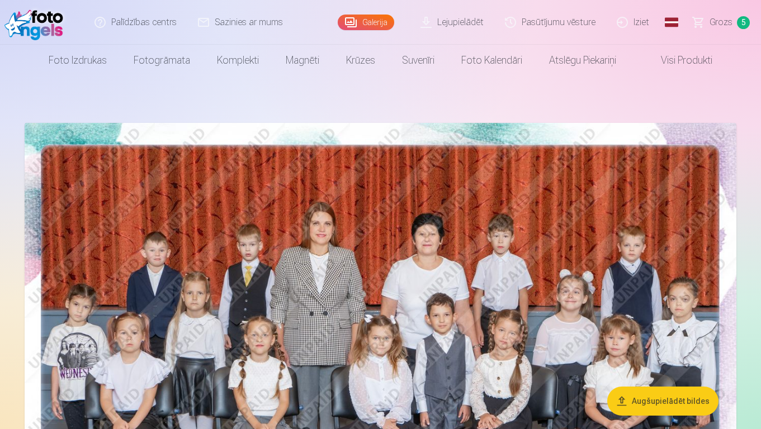
click at [445, 245] on img at bounding box center [380, 360] width 711 height 474
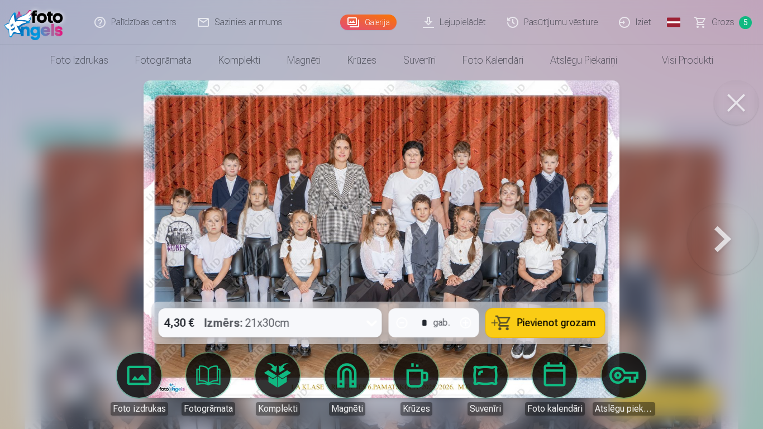
click at [729, 97] on button at bounding box center [736, 102] width 45 height 45
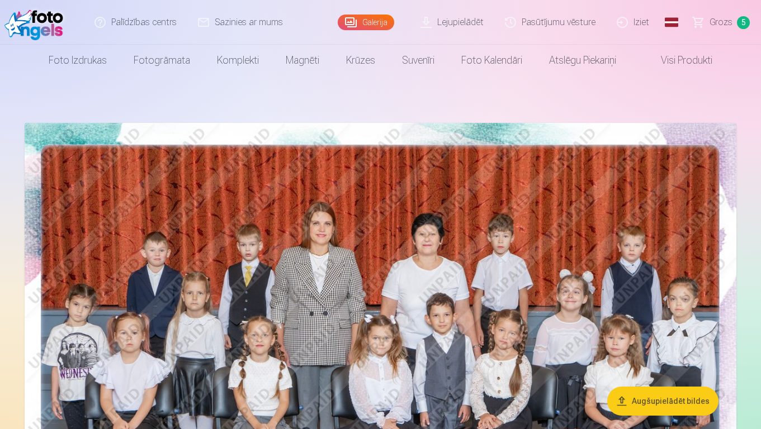
click at [708, 25] on link "Grozs 5" at bounding box center [721, 22] width 78 height 45
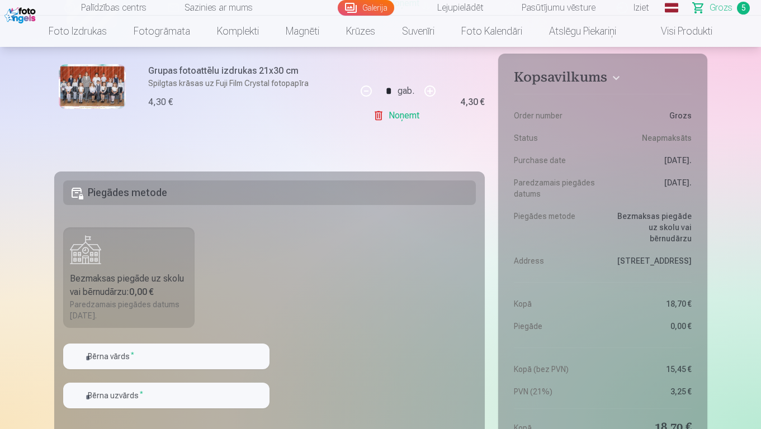
scroll to position [805, 0]
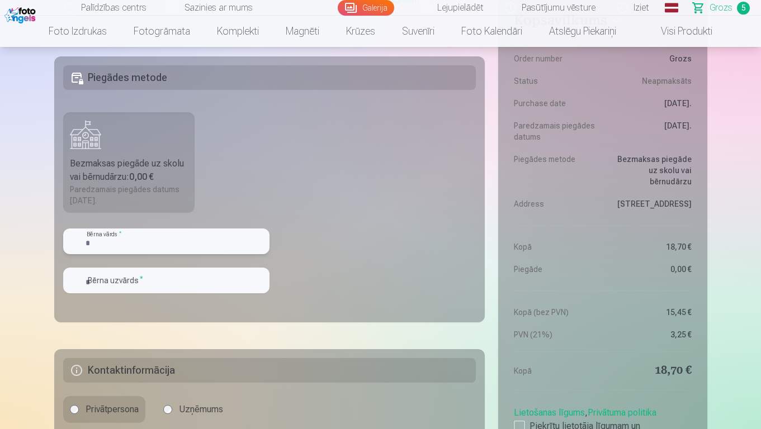
click at [154, 241] on input "text" at bounding box center [166, 242] width 206 height 26
type input "****"
click at [163, 285] on input "text" at bounding box center [166, 281] width 206 height 26
type input "*********"
drag, startPoint x: 228, startPoint y: 389, endPoint x: 343, endPoint y: 329, distance: 129.7
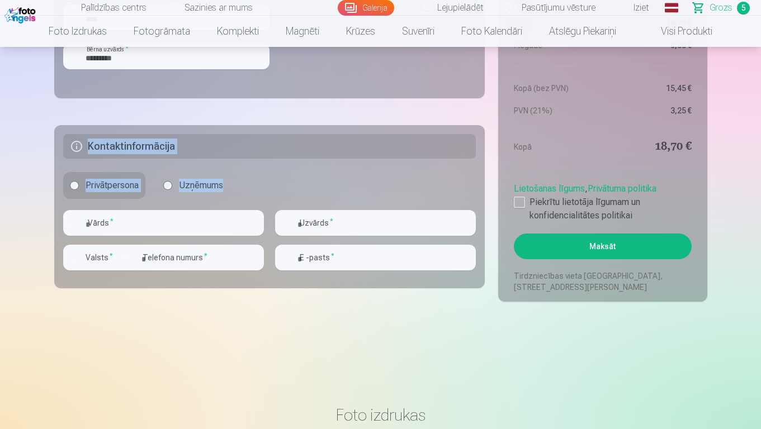
scroll to position [1028, 0]
click at [429, 144] on h5 "Kontaktinformācija" at bounding box center [269, 147] width 413 height 25
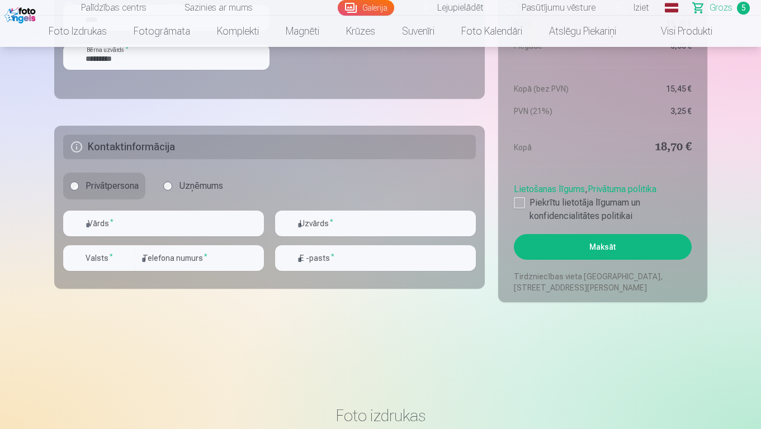
click at [198, 191] on label "Uzņēmums" at bounding box center [192, 186] width 73 height 27
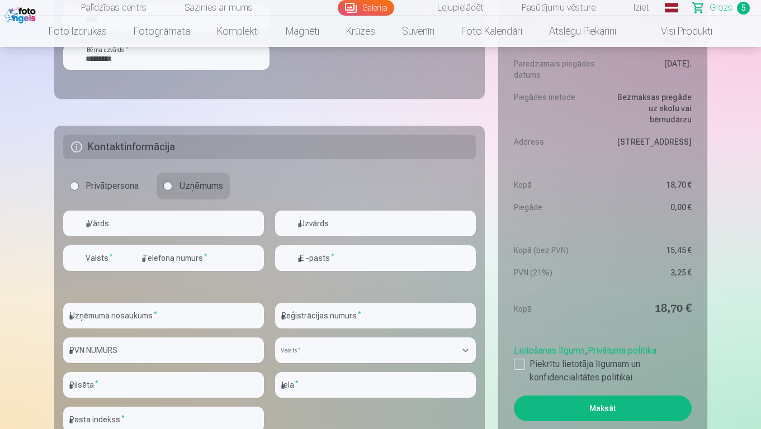
click at [111, 183] on label "Privātpersona" at bounding box center [104, 186] width 82 height 27
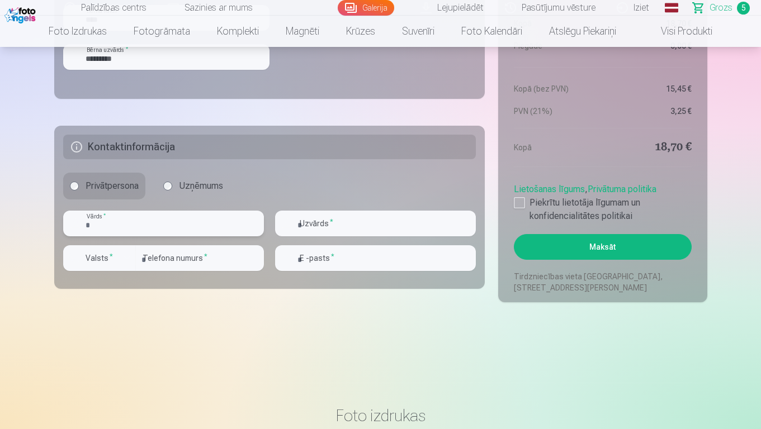
click at [163, 226] on input "text" at bounding box center [163, 224] width 201 height 26
type input "*****"
click at [303, 226] on input "text" at bounding box center [375, 224] width 201 height 26
type input "*********"
click at [192, 252] on input "number" at bounding box center [200, 258] width 128 height 26
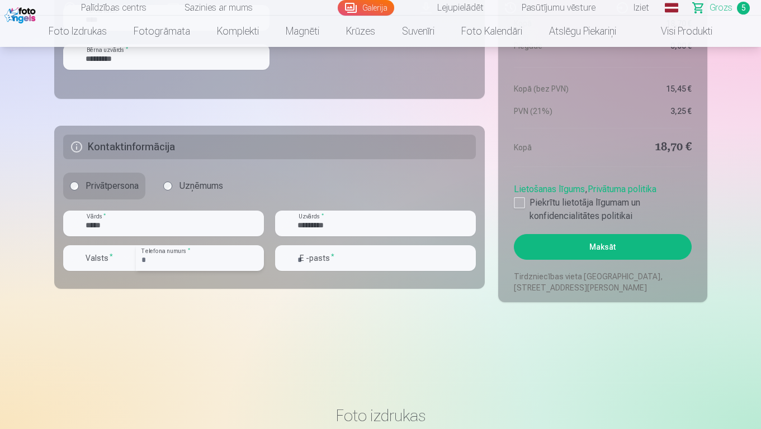
type input "*"
type input "********"
click at [361, 246] on input "email" at bounding box center [375, 258] width 201 height 26
type input "**********"
click at [516, 202] on div at bounding box center [519, 202] width 11 height 11
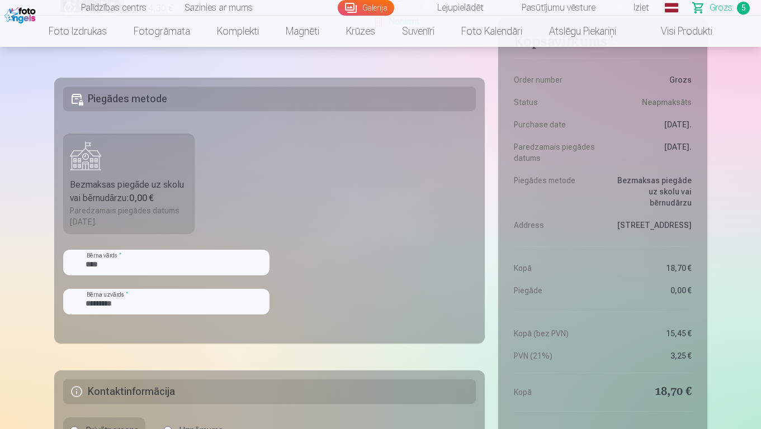
scroll to position [894, 0]
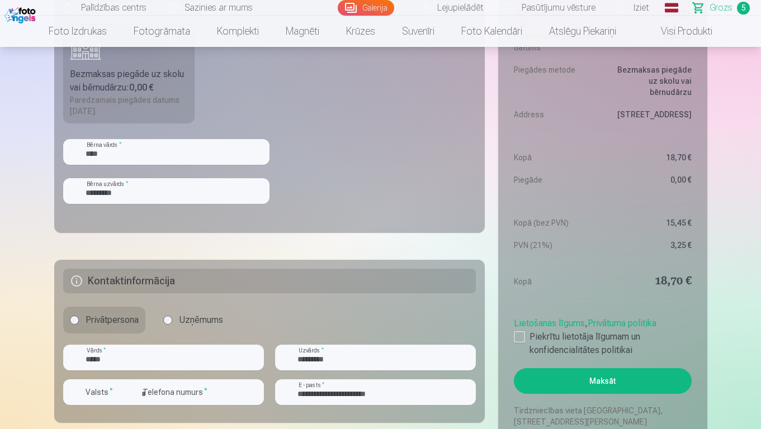
click at [592, 376] on button "Maksāt" at bounding box center [602, 381] width 177 height 26
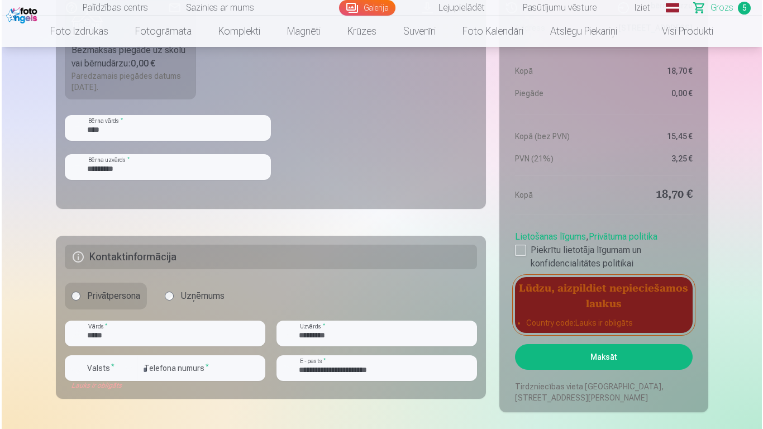
scroll to position [939, 0]
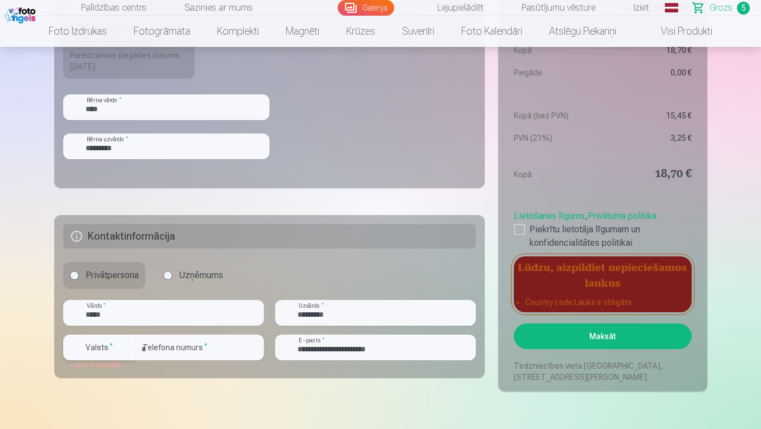
click at [115, 349] on div "button" at bounding box center [102, 349] width 34 height 11
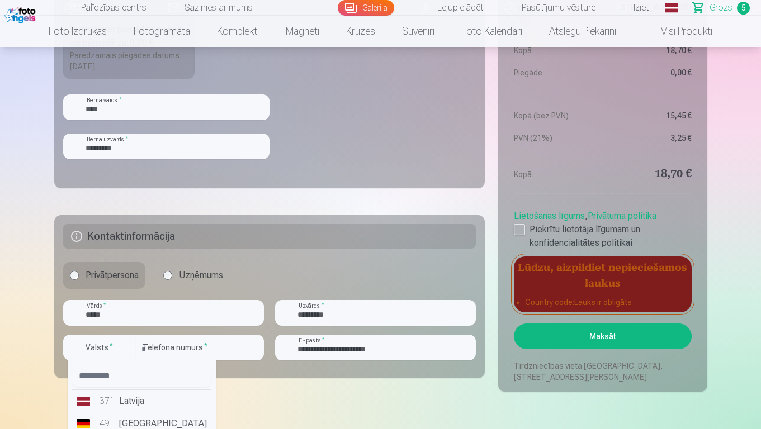
click at [142, 406] on li "+371 Latvija" at bounding box center [141, 401] width 139 height 22
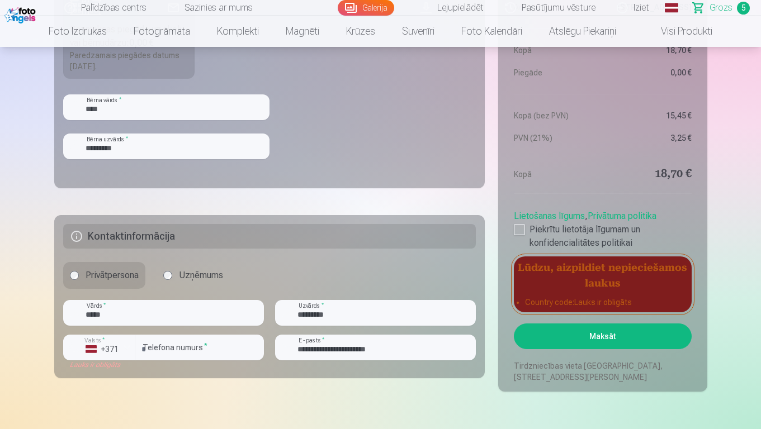
click at [550, 344] on button "Maksāt" at bounding box center [602, 337] width 177 height 26
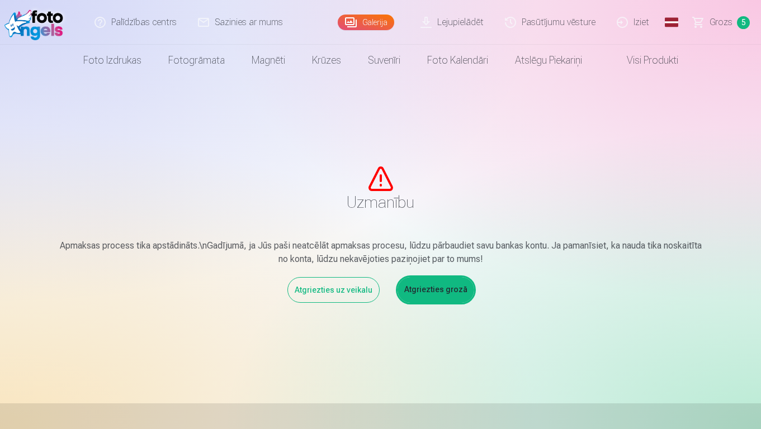
click at [432, 295] on link "Atgriezties grozā" at bounding box center [435, 290] width 77 height 26
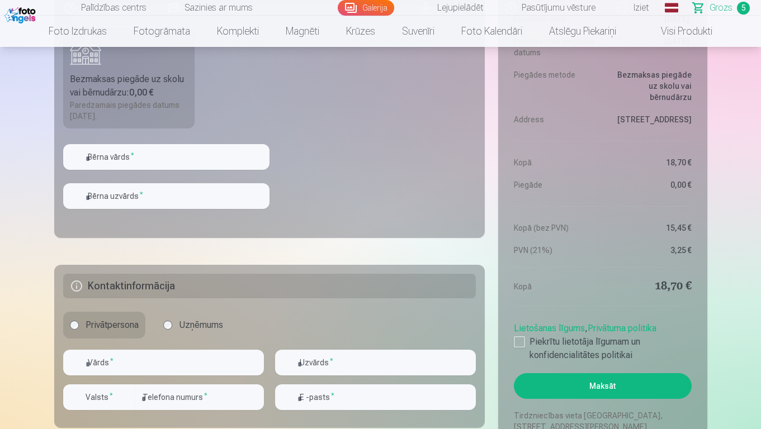
scroll to position [894, 0]
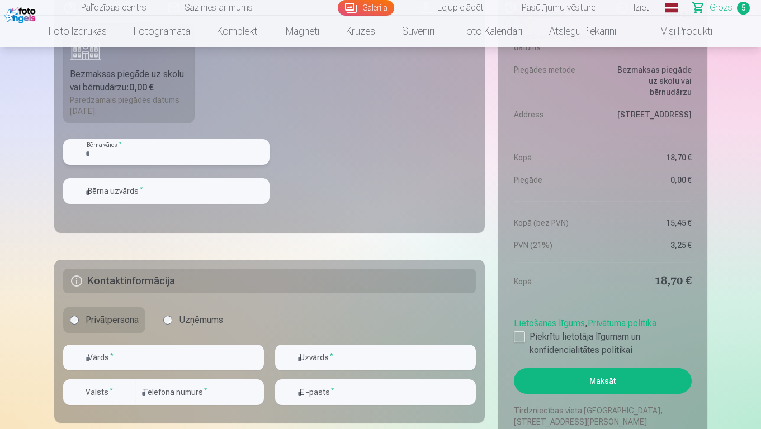
click at [141, 150] on input "text" at bounding box center [166, 152] width 206 height 26
type input "****"
click at [159, 201] on input "text" at bounding box center [166, 191] width 206 height 26
type input "*********"
click at [155, 359] on input "text" at bounding box center [163, 358] width 201 height 26
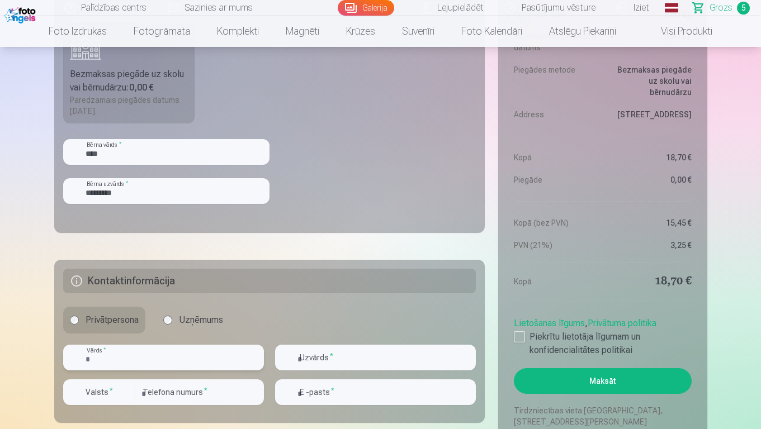
type input "*****"
click at [313, 364] on input "text" at bounding box center [375, 358] width 201 height 26
type input "*********"
click at [192, 381] on input "number" at bounding box center [200, 392] width 128 height 26
type input "********"
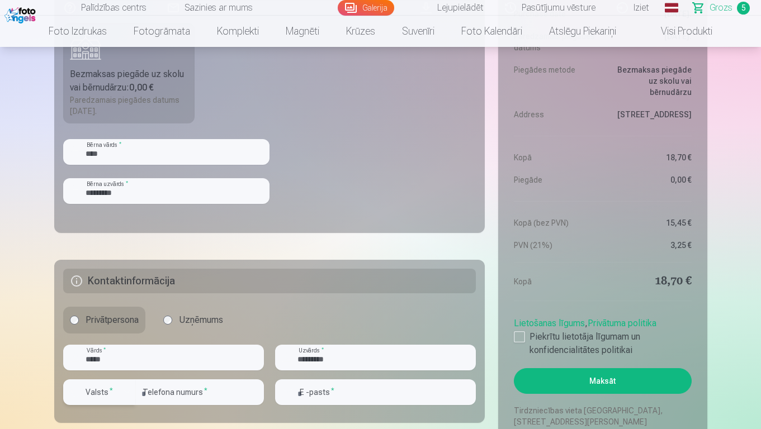
click at [104, 401] on button "Valsts *" at bounding box center [99, 392] width 73 height 26
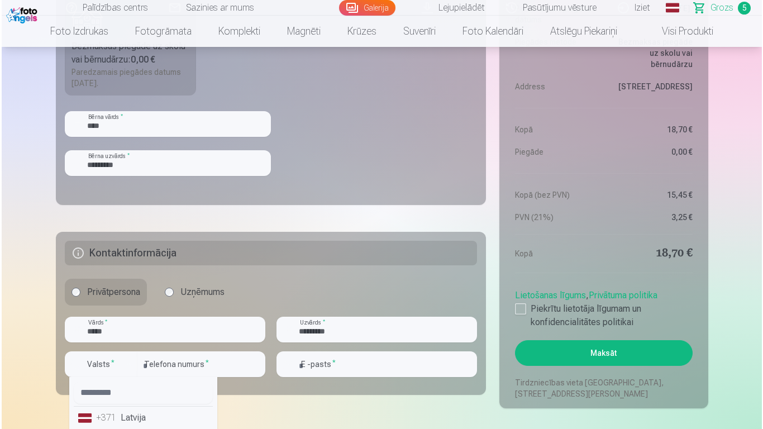
scroll to position [989, 0]
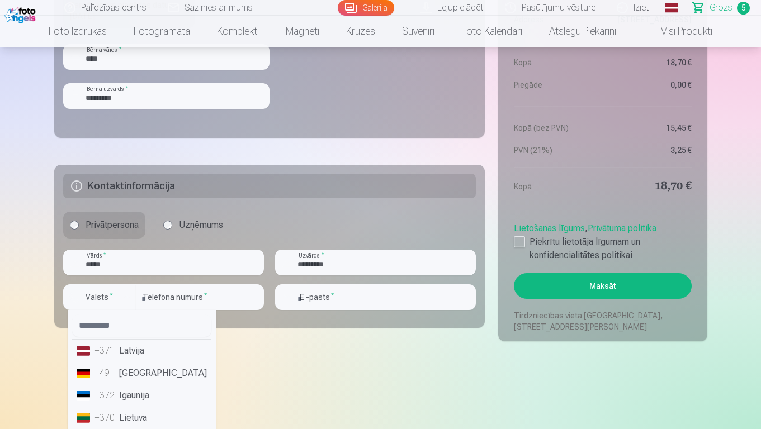
click at [142, 345] on li "+371 Latvija" at bounding box center [141, 351] width 139 height 22
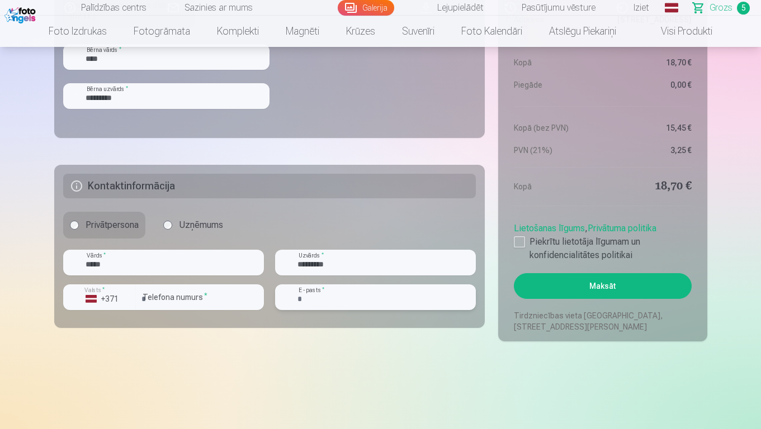
click at [320, 296] on input "email" at bounding box center [375, 297] width 201 height 26
type input "**********"
click at [520, 239] on div at bounding box center [519, 241] width 11 height 11
click at [559, 297] on button "Maksāt" at bounding box center [602, 286] width 177 height 26
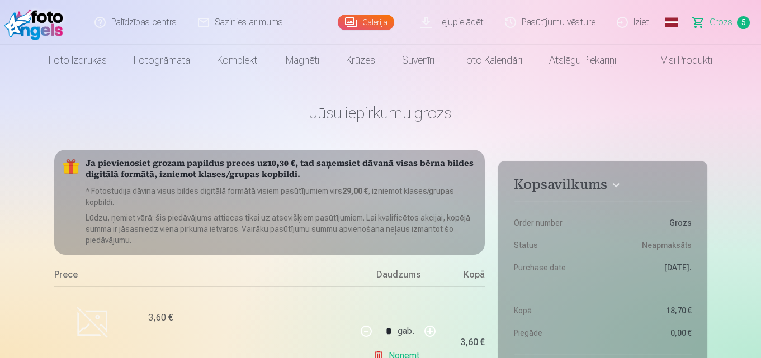
click at [631, 30] on link "Iziet" at bounding box center [633, 22] width 54 height 45
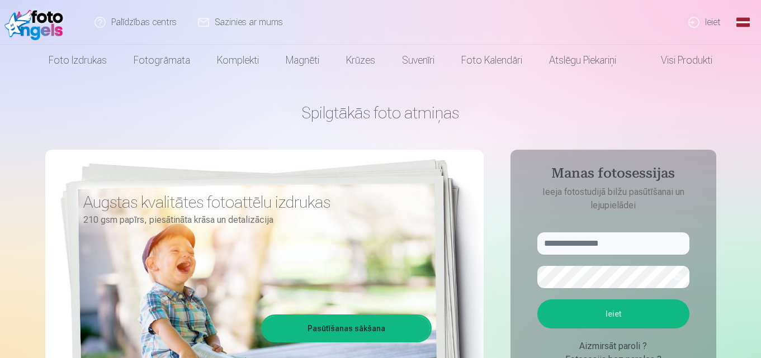
drag, startPoint x: 576, startPoint y: 230, endPoint x: 574, endPoint y: 241, distance: 11.3
click at [574, 241] on aside "Manas fotosessijas Ieeja fotostudijā bilžu pasūtīšanai un lejupielādei Ieiet Ai…" at bounding box center [613, 303] width 206 height 307
click at [574, 241] on input "text" at bounding box center [613, 243] width 152 height 22
type input "**********"
click at [586, 323] on button "Ieiet" at bounding box center [613, 314] width 152 height 29
